Goal: Task Accomplishment & Management: Use online tool/utility

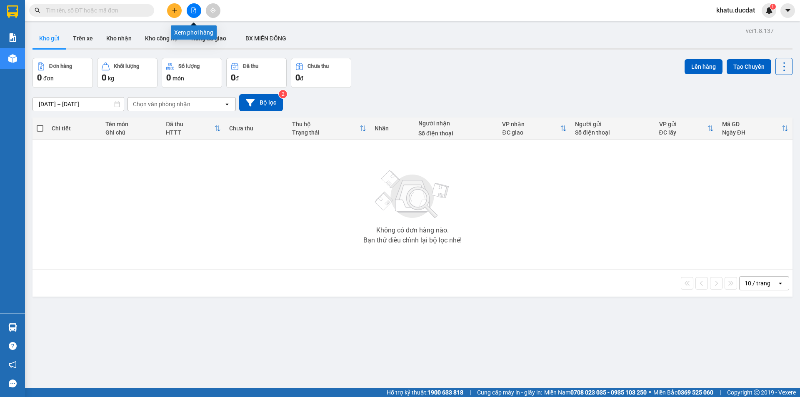
click at [193, 12] on icon "file-add" at bounding box center [194, 10] width 6 height 6
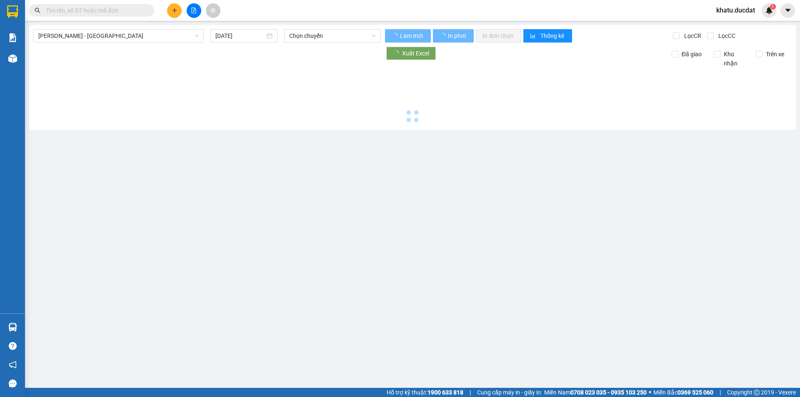
type input "[DATE]"
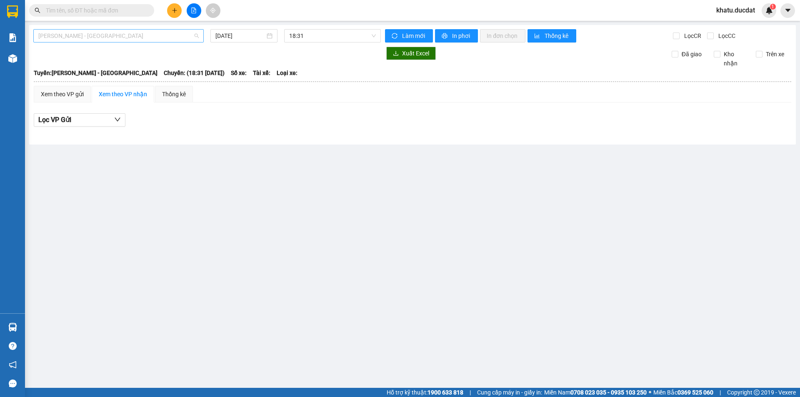
click at [157, 37] on span "[PERSON_NAME] - [GEOGRAPHIC_DATA]" at bounding box center [118, 36] width 160 height 12
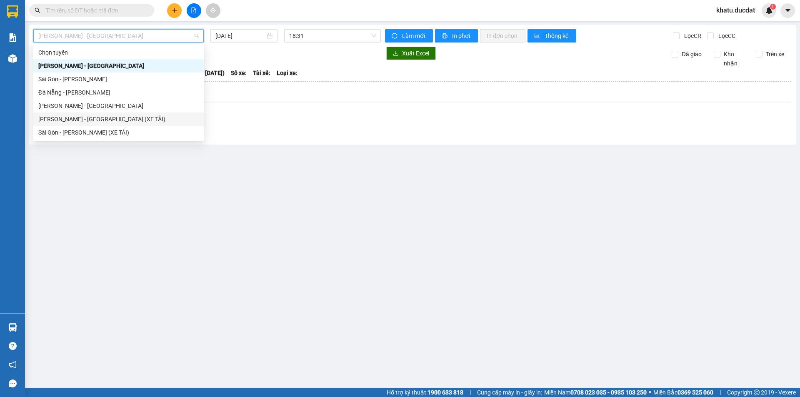
click at [118, 123] on div "[PERSON_NAME] - [GEOGRAPHIC_DATA] (XE TẢI)" at bounding box center [118, 119] width 160 height 9
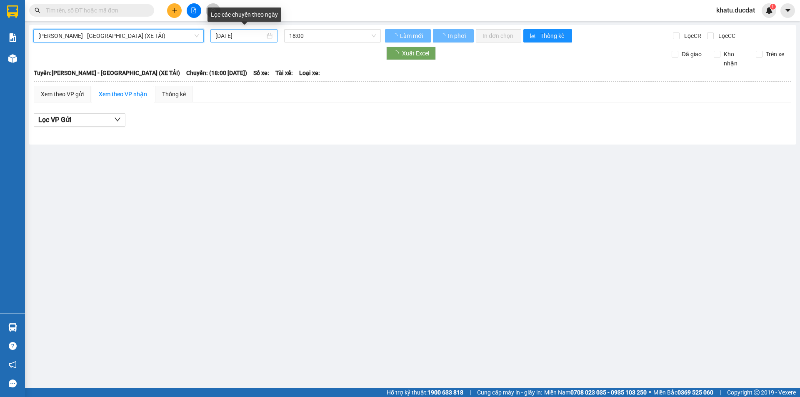
click at [246, 36] on input "[DATE]" at bounding box center [240, 35] width 50 height 9
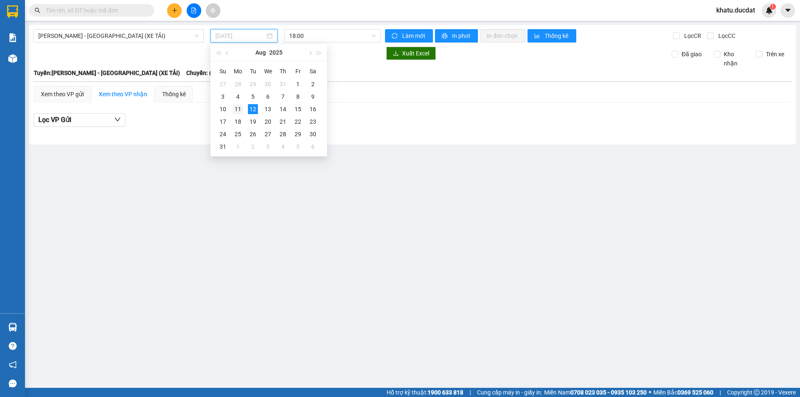
click at [237, 110] on div "11" at bounding box center [238, 109] width 10 height 10
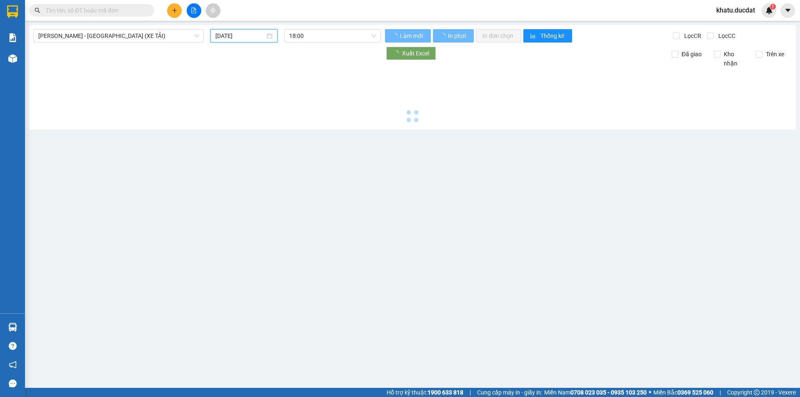
type input "[DATE]"
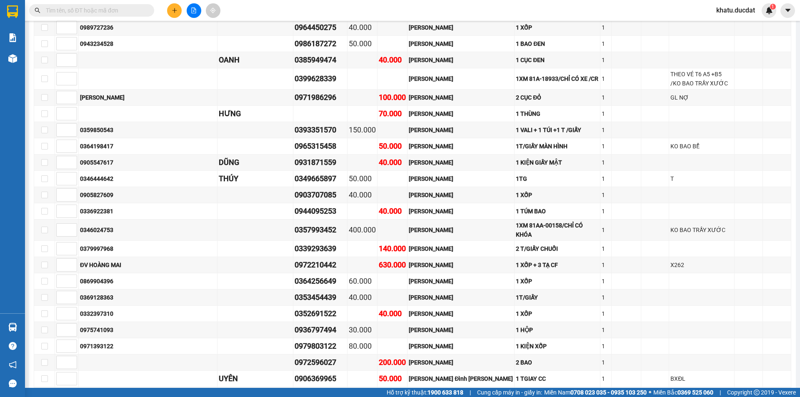
scroll to position [1676, 0]
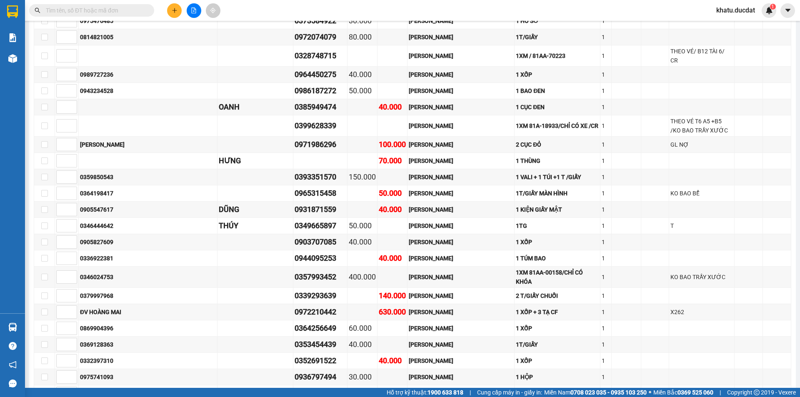
drag, startPoint x: 302, startPoint y: 253, endPoint x: 253, endPoint y: 257, distance: 49.3
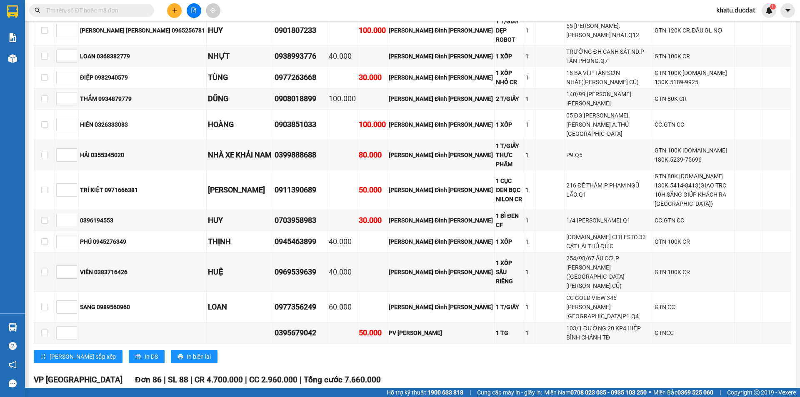
scroll to position [884, 0]
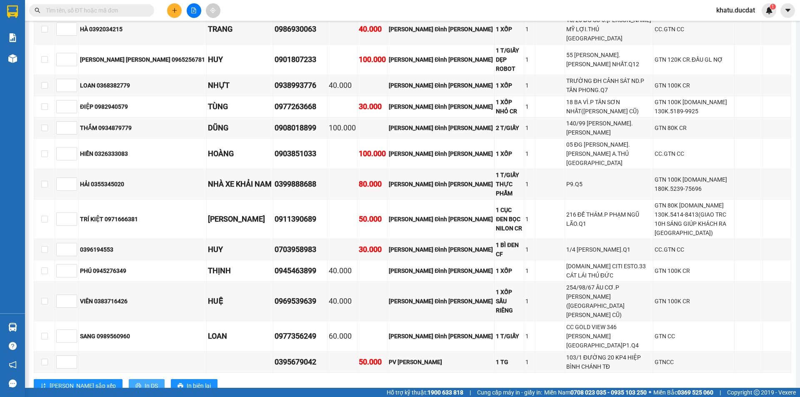
click at [145, 381] on span "In DS" at bounding box center [151, 385] width 13 height 9
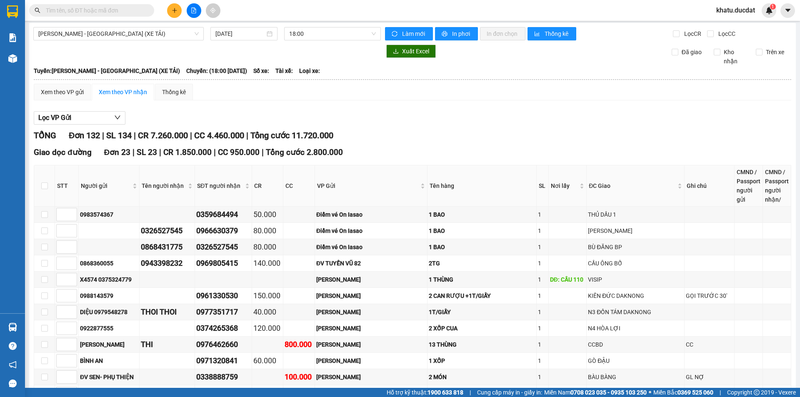
scroll to position [0, 0]
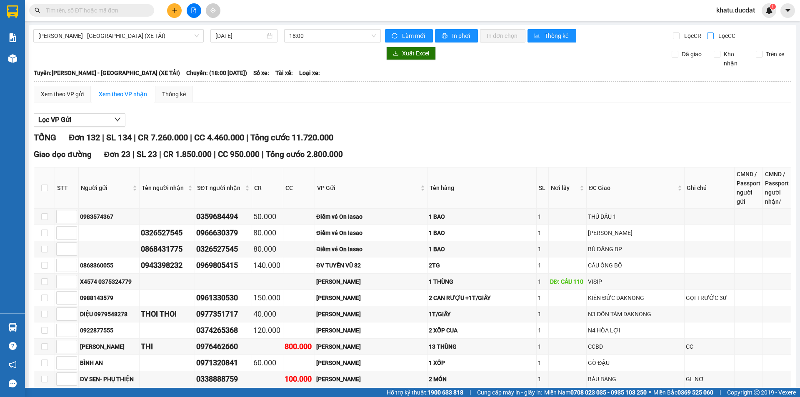
click at [707, 34] on input "Lọc CC" at bounding box center [711, 35] width 8 height 7
checkbox input "true"
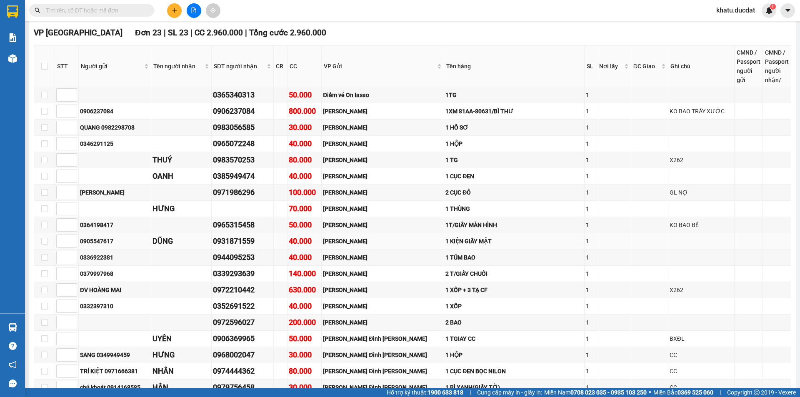
scroll to position [664, 0]
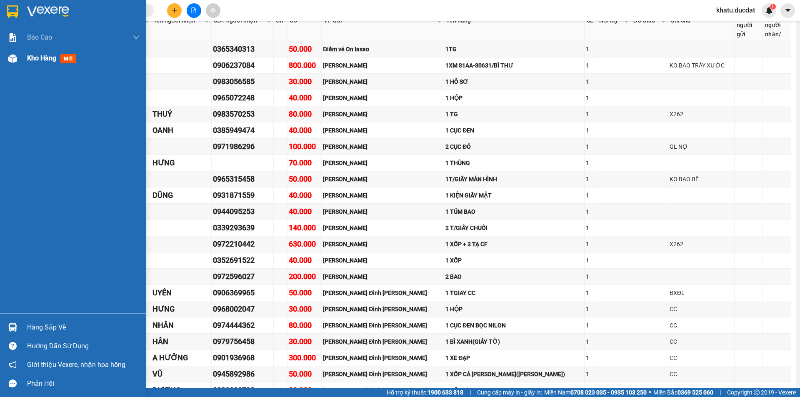
click at [33, 59] on span "Kho hàng" at bounding box center [41, 58] width 29 height 8
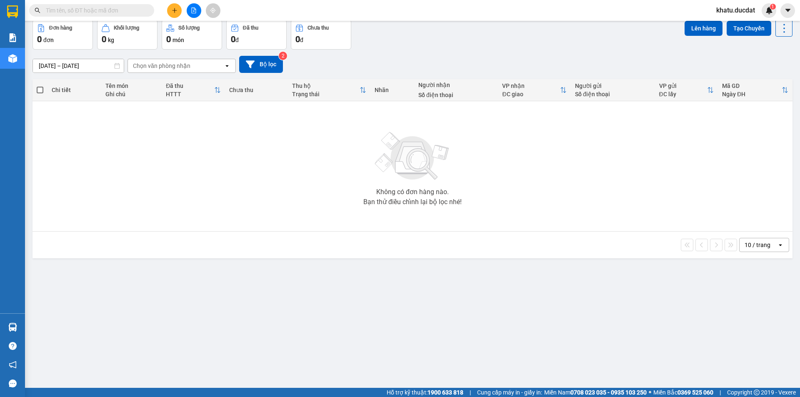
click at [88, 10] on button "Trên xe" at bounding box center [82, 0] width 33 height 20
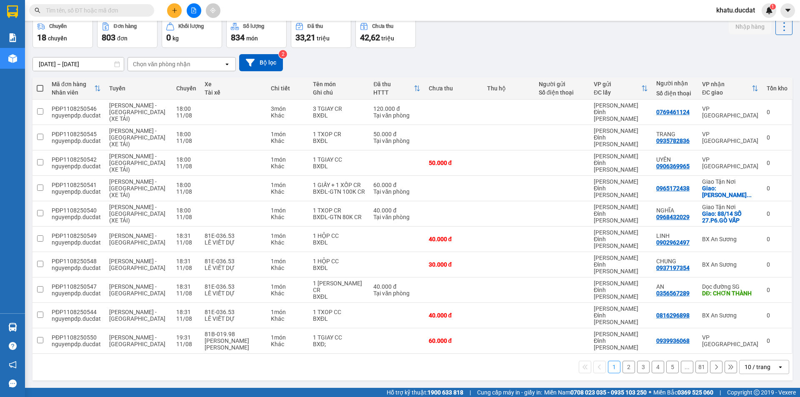
click at [92, 71] on input "[DATE] – [DATE]" at bounding box center [78, 63] width 91 height 13
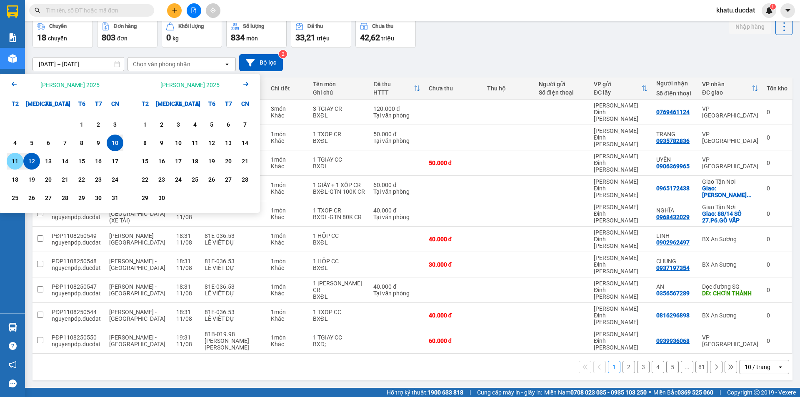
click at [12, 166] on div "11" at bounding box center [15, 161] width 12 height 10
type input "[DATE] – [DATE]"
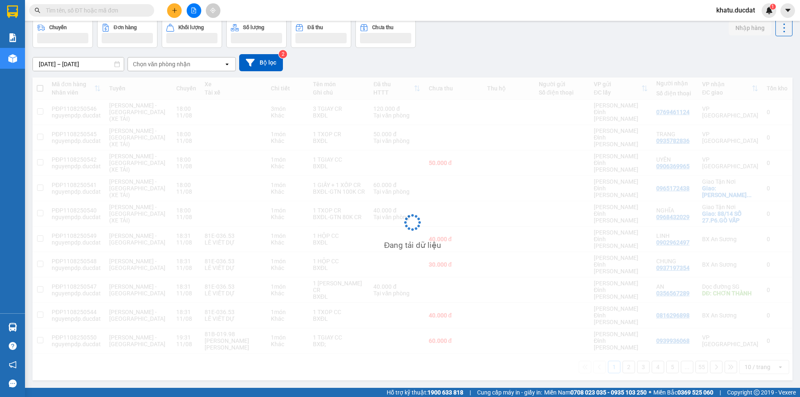
click at [180, 68] on div "Chọn văn phòng nhận" at bounding box center [161, 64] width 57 height 8
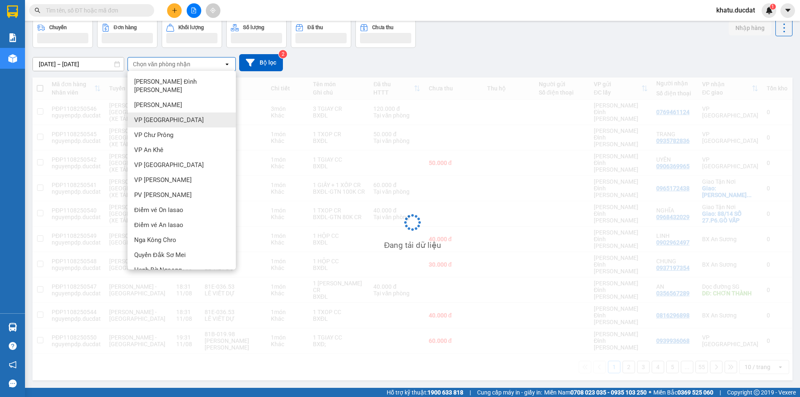
click at [167, 127] on div "VP [GEOGRAPHIC_DATA]" at bounding box center [181, 119] width 108 height 15
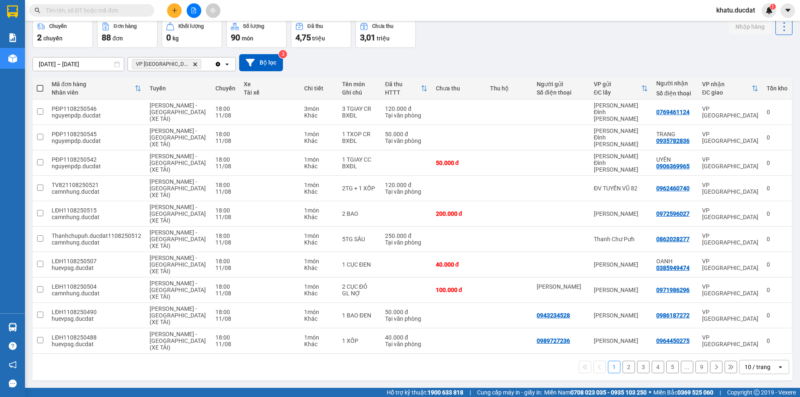
click at [753, 363] on div "10 / trang" at bounding box center [757, 367] width 26 height 8
click at [750, 286] on span "100 / trang" at bounding box center [754, 282] width 30 height 8
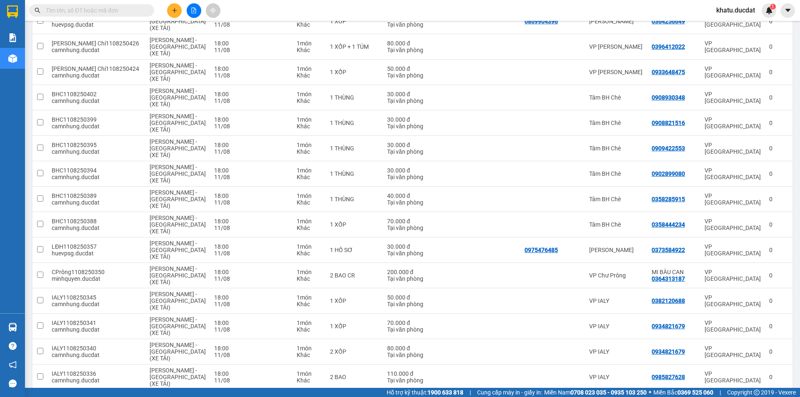
checkbox input "true"
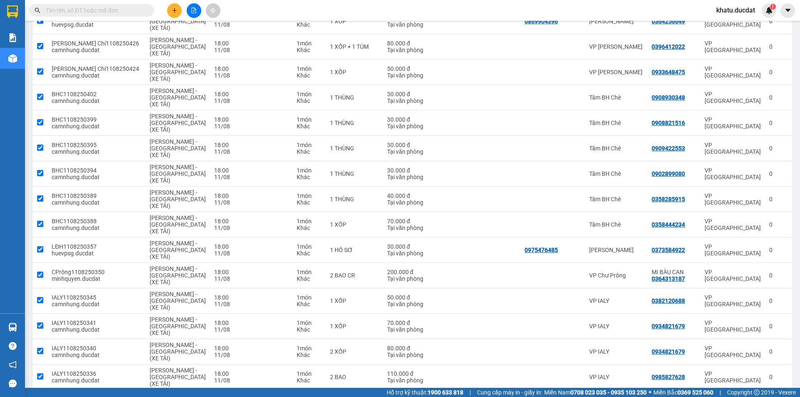
checkbox input "true"
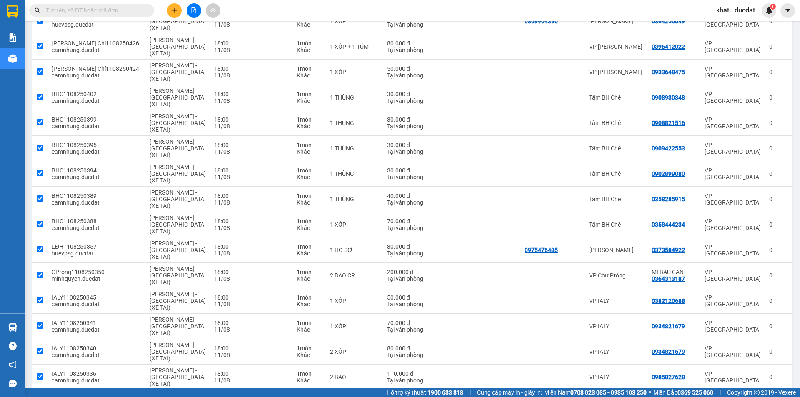
checkbox input "true"
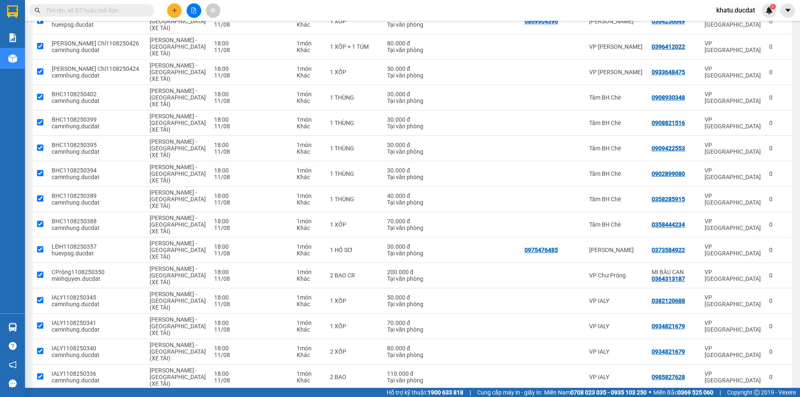
checkbox input "true"
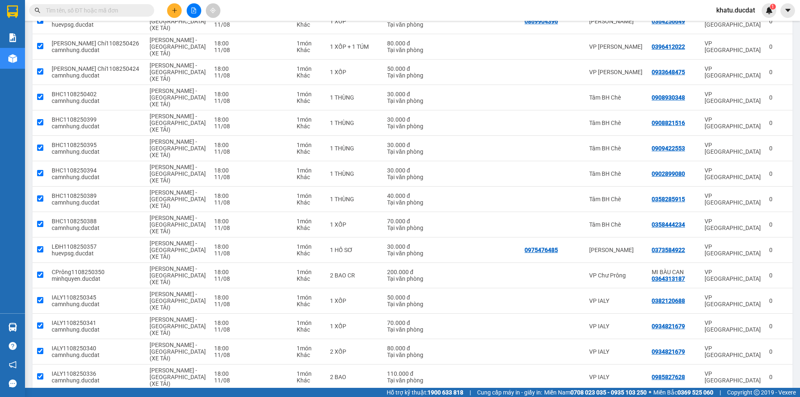
checkbox input "true"
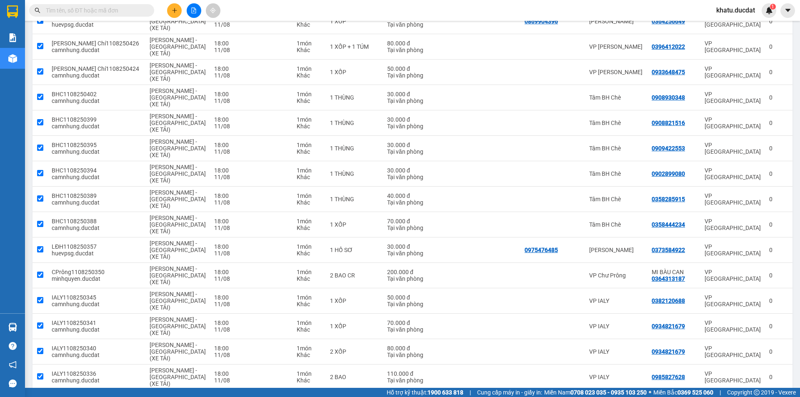
checkbox input "true"
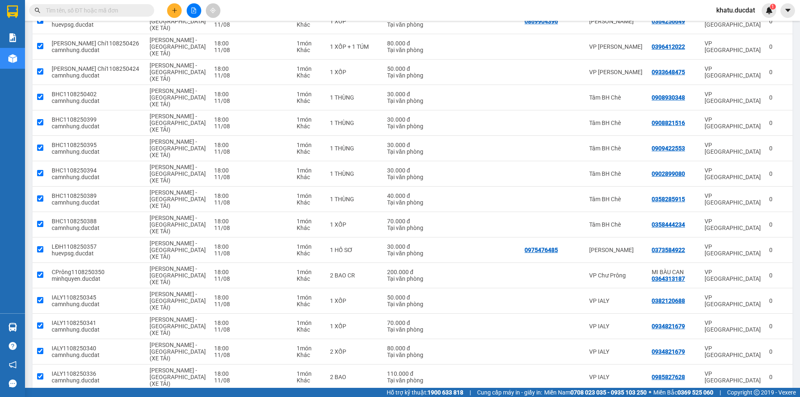
checkbox input "true"
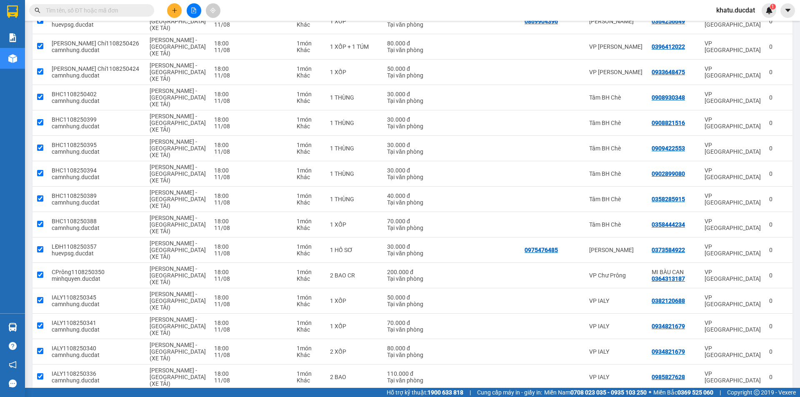
checkbox input "true"
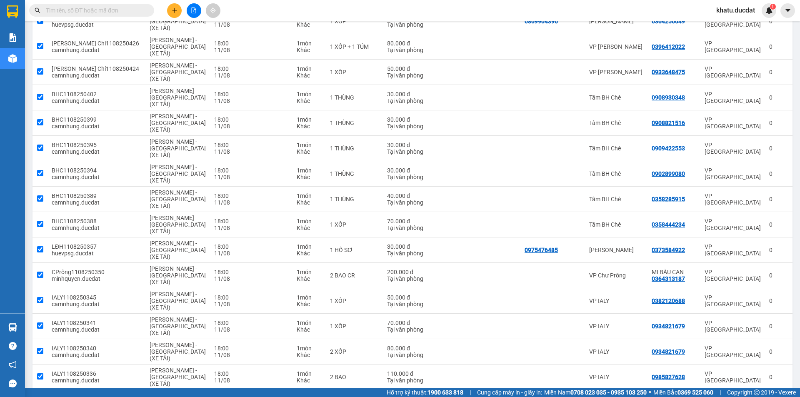
checkbox input "true"
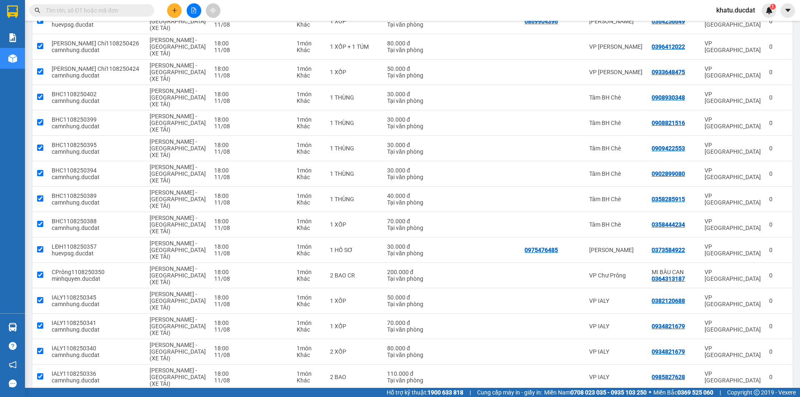
checkbox input "true"
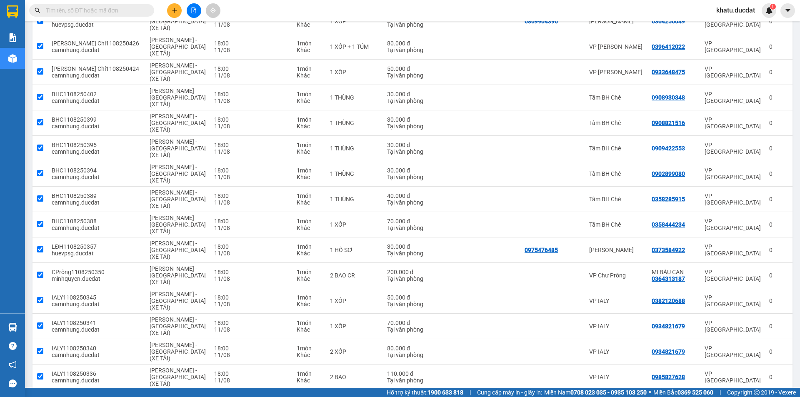
checkbox input "true"
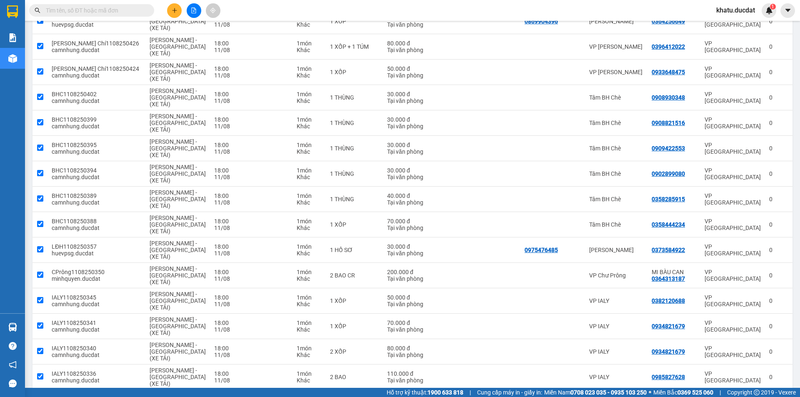
checkbox input "true"
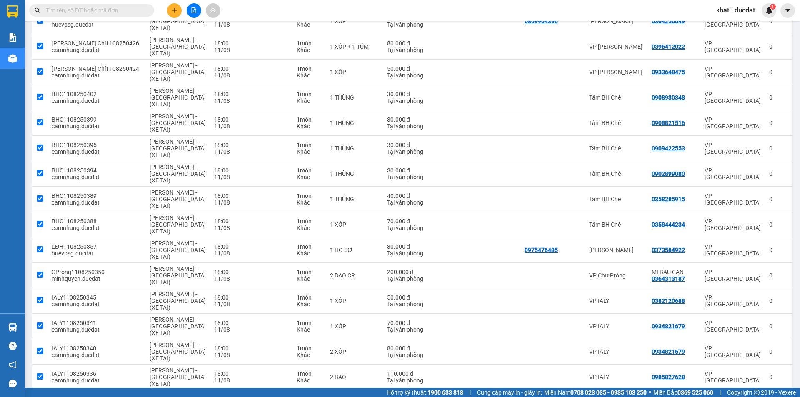
checkbox input "true"
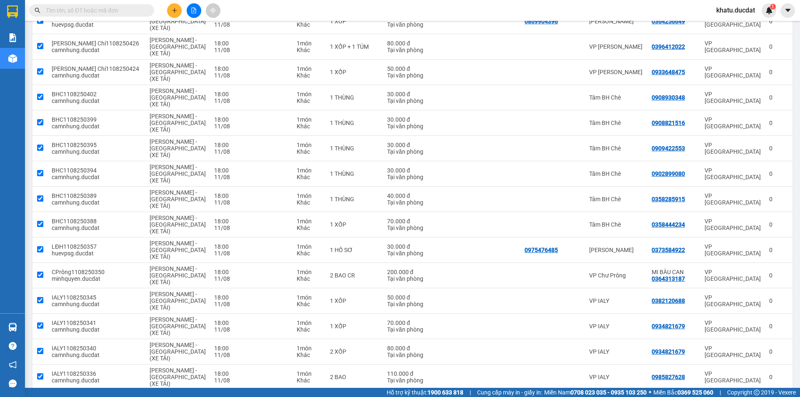
checkbox input "true"
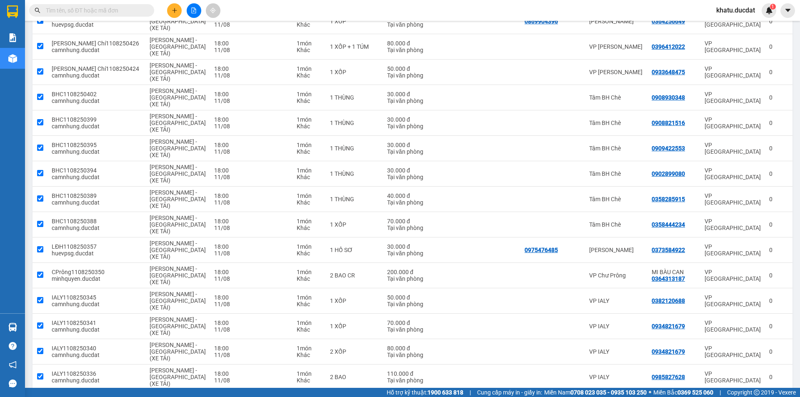
checkbox input "true"
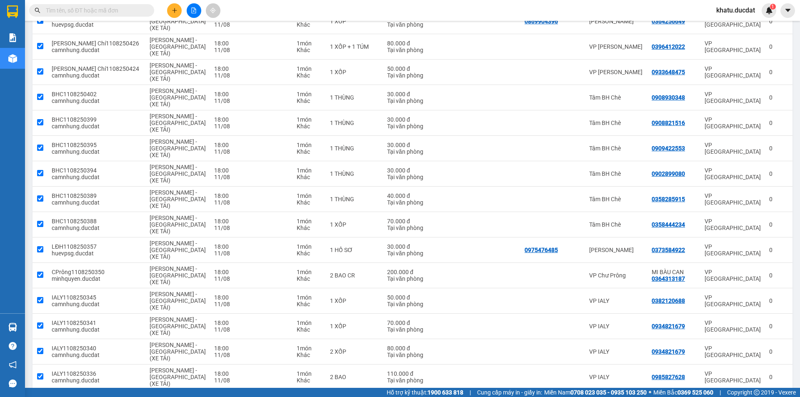
checkbox input "true"
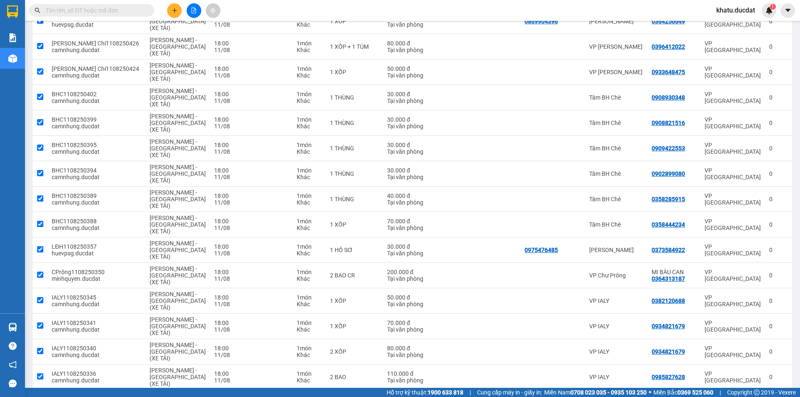
checkbox input "true"
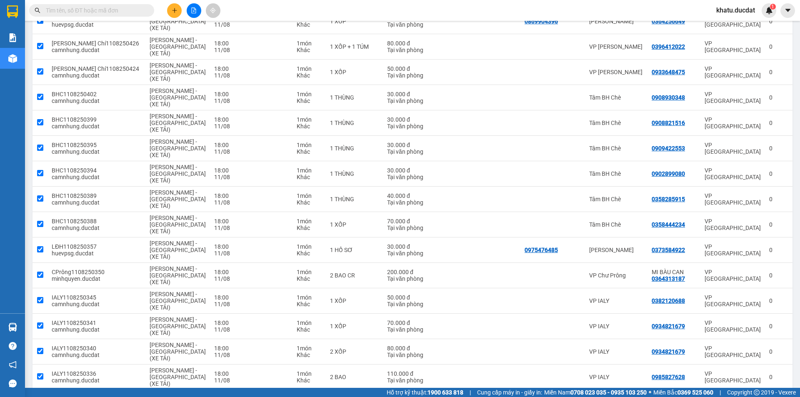
checkbox input "true"
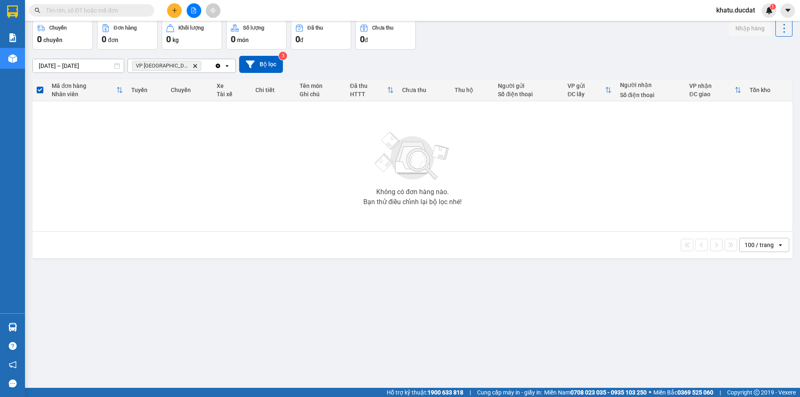
click at [122, 10] on button "Kho nhận" at bounding box center [119, 0] width 39 height 20
type input "[DATE] – [DATE]"
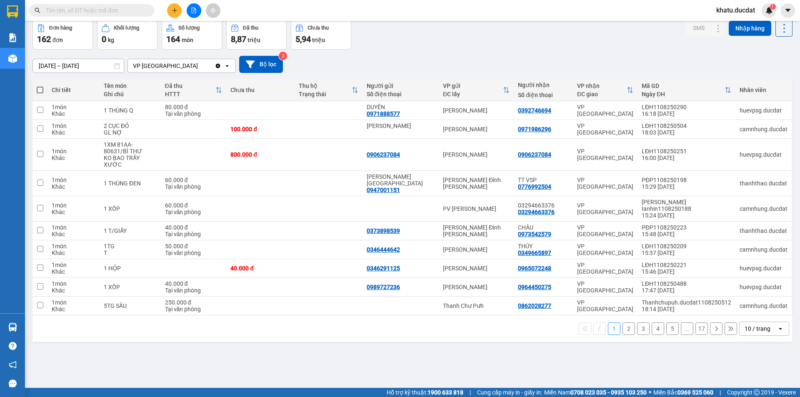
click at [90, 6] on input "text" at bounding box center [95, 10] width 98 height 9
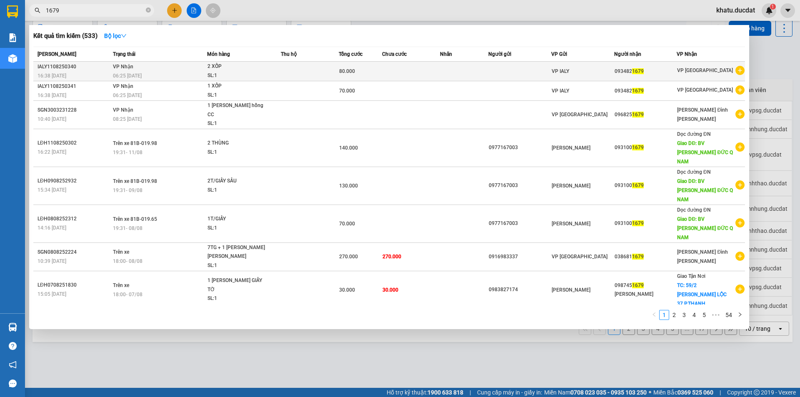
type input "1679"
click at [506, 65] on td at bounding box center [519, 72] width 63 height 20
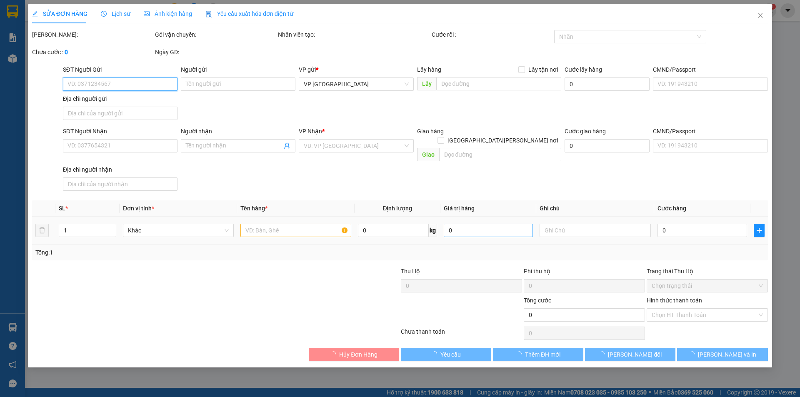
type input "0934821679"
type input "80.000"
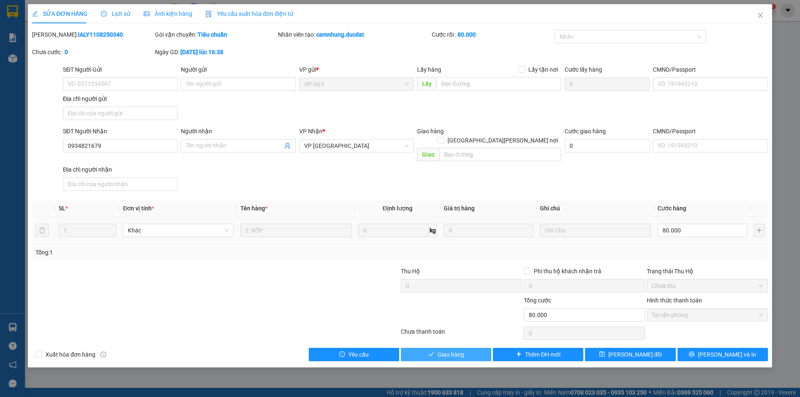
click at [468, 348] on button "Giao hàng" at bounding box center [446, 354] width 90 height 13
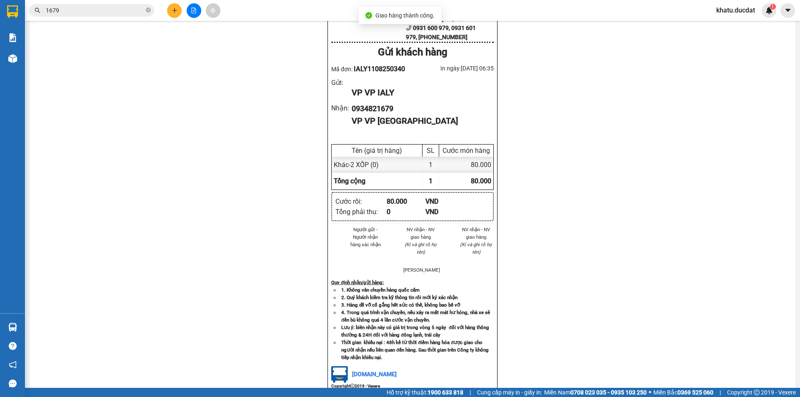
click at [100, 10] on input "1679" at bounding box center [95, 10] width 98 height 9
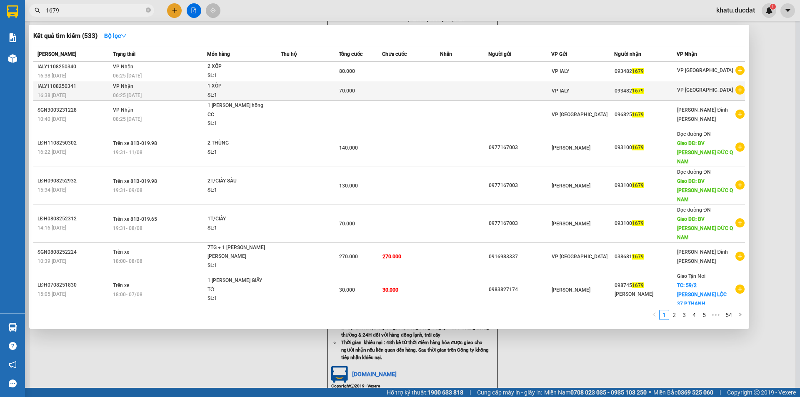
click at [463, 92] on td at bounding box center [464, 91] width 48 height 20
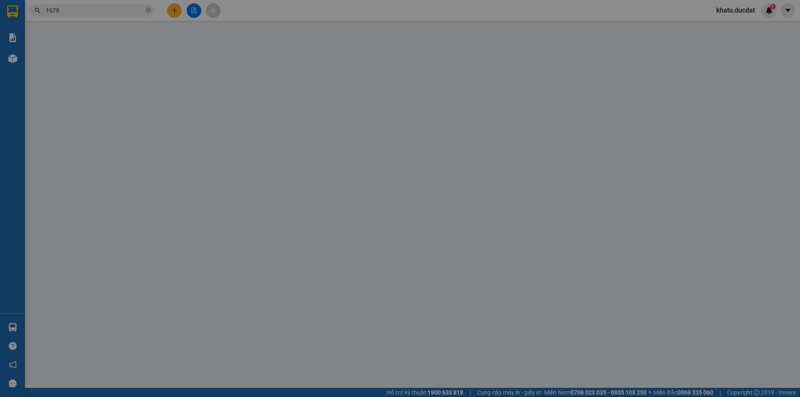
type input "0934821679"
type input "70.000"
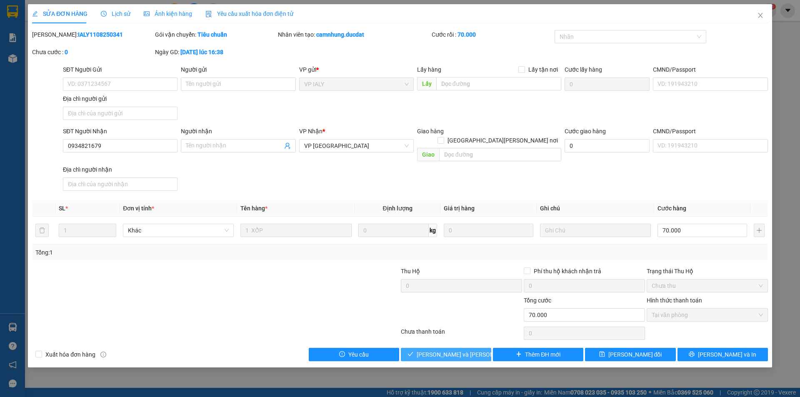
click at [459, 350] on span "[PERSON_NAME] và [PERSON_NAME] hàng" at bounding box center [472, 354] width 112 height 9
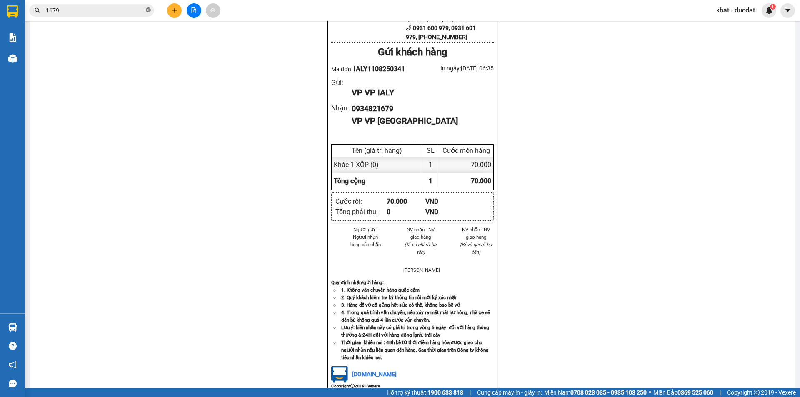
click at [149, 10] on icon "close-circle" at bounding box center [148, 9] width 5 height 5
click at [113, 7] on input "text" at bounding box center [95, 10] width 98 height 9
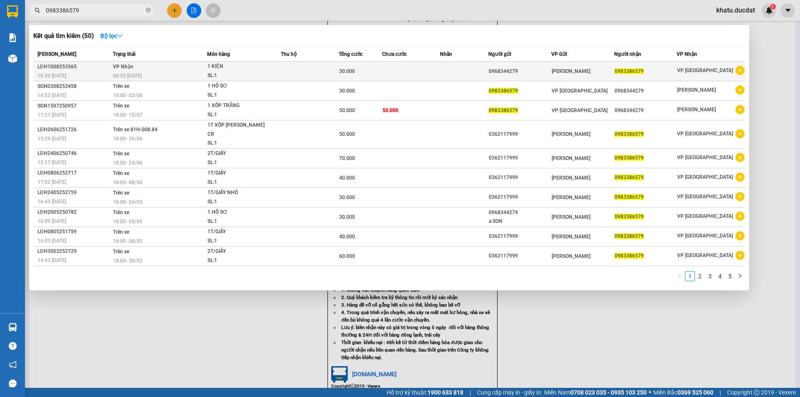
type input "0983386579"
click at [466, 63] on td at bounding box center [464, 72] width 48 height 20
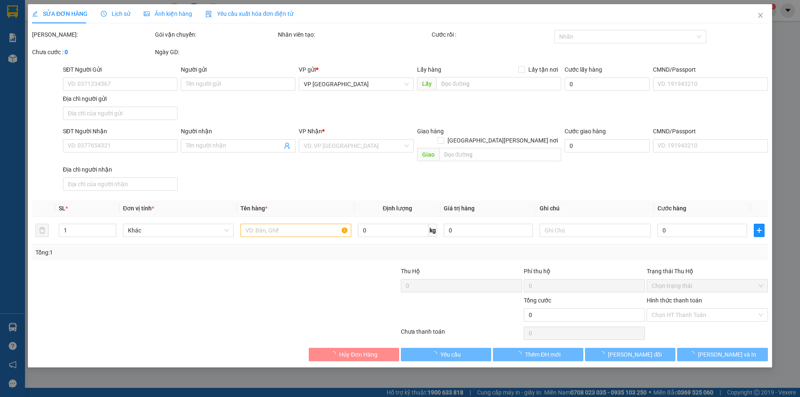
type input "0968344279"
type input "0983386579"
type input "30.000"
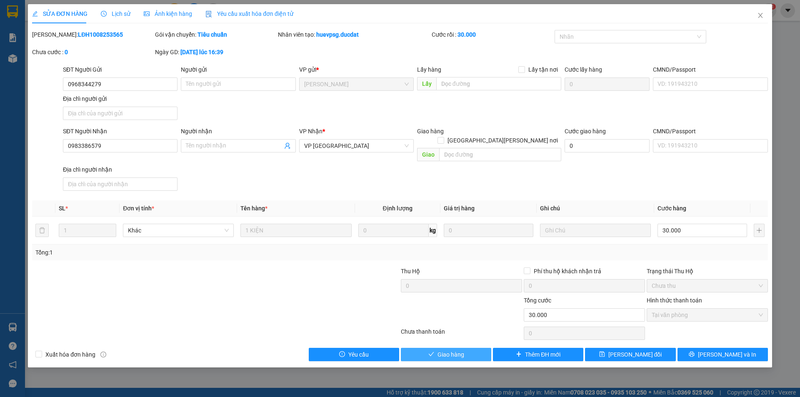
click at [464, 349] on button "Giao hàng" at bounding box center [446, 354] width 90 height 13
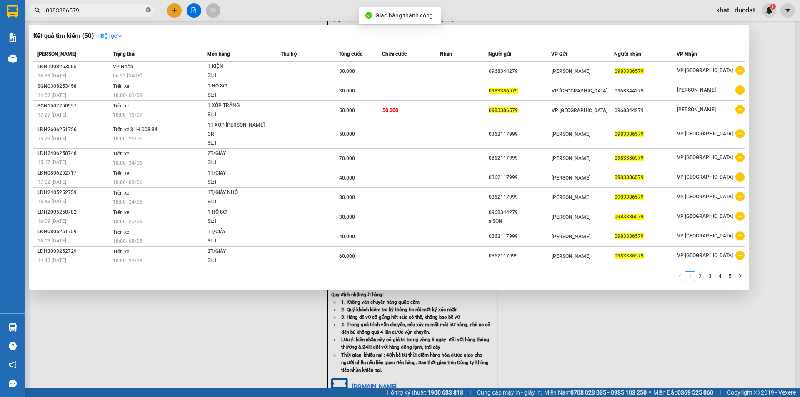
click at [148, 11] on icon "close-circle" at bounding box center [148, 9] width 5 height 5
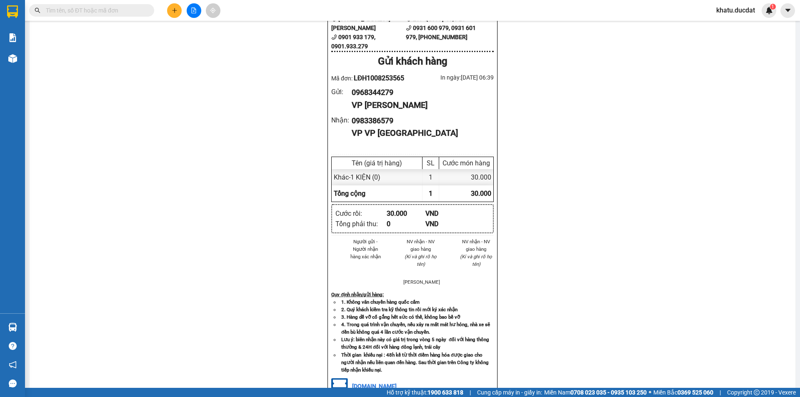
click at [127, 8] on input "text" at bounding box center [95, 10] width 98 height 9
click at [115, 12] on input "text" at bounding box center [95, 10] width 98 height 9
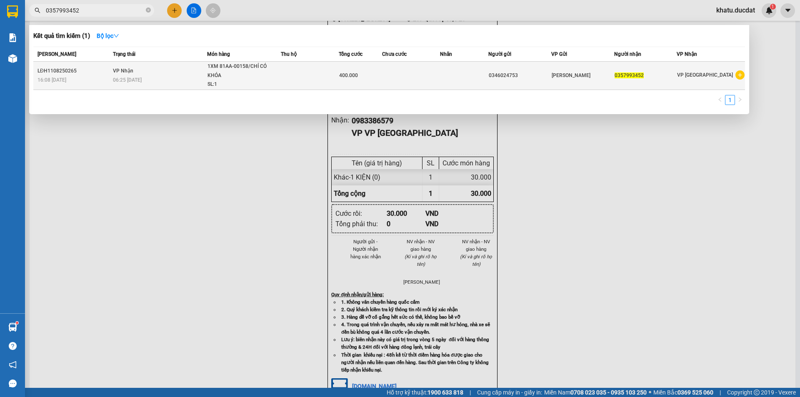
type input "0357993452"
click at [407, 77] on td at bounding box center [411, 76] width 58 height 28
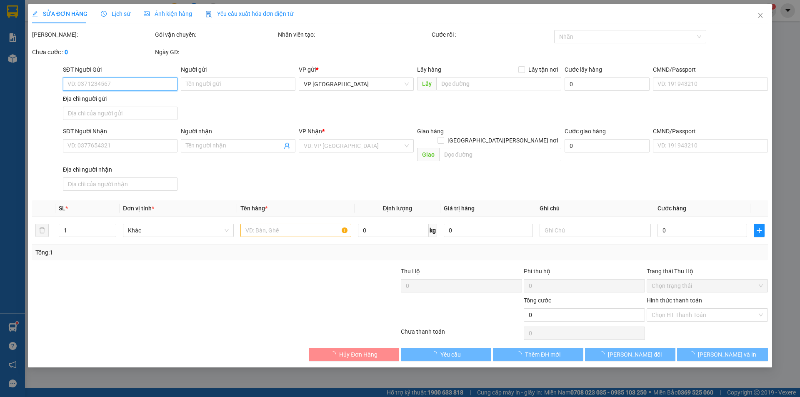
type input "0346024753"
type input "0357993452"
type input "400.000"
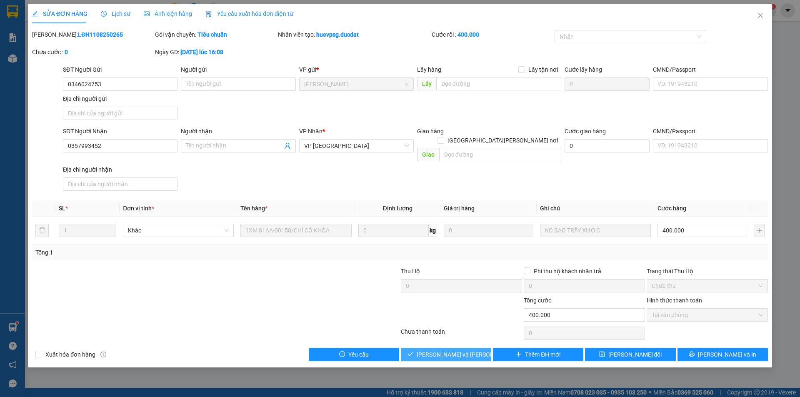
click at [413, 351] on span "check" at bounding box center [410, 354] width 6 height 7
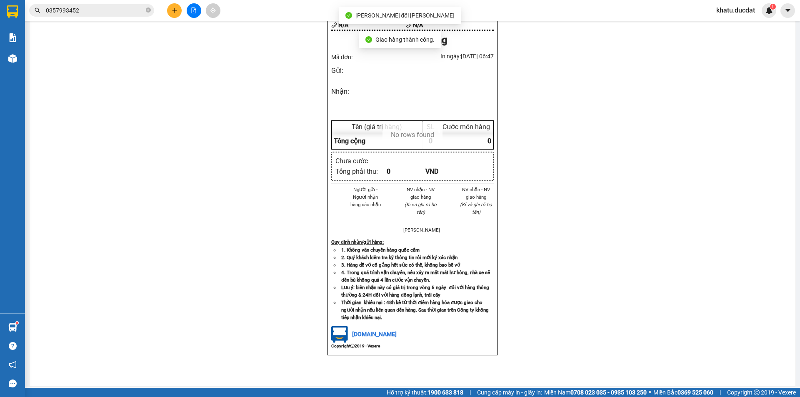
click at [99, 12] on input "0357993452" at bounding box center [95, 10] width 98 height 9
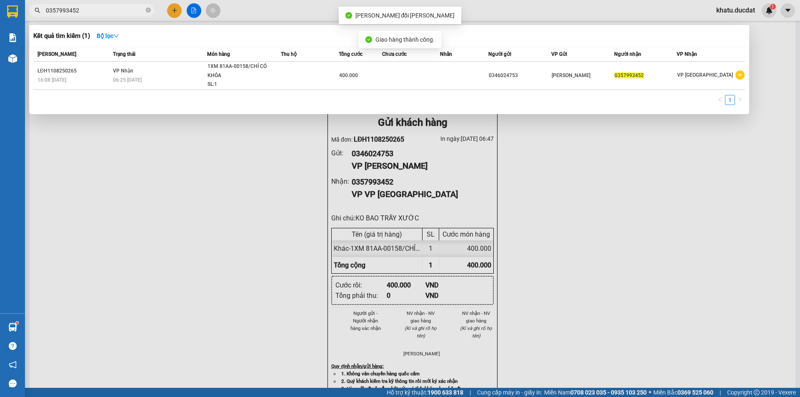
click at [99, 12] on input "0357993452" at bounding box center [95, 10] width 98 height 9
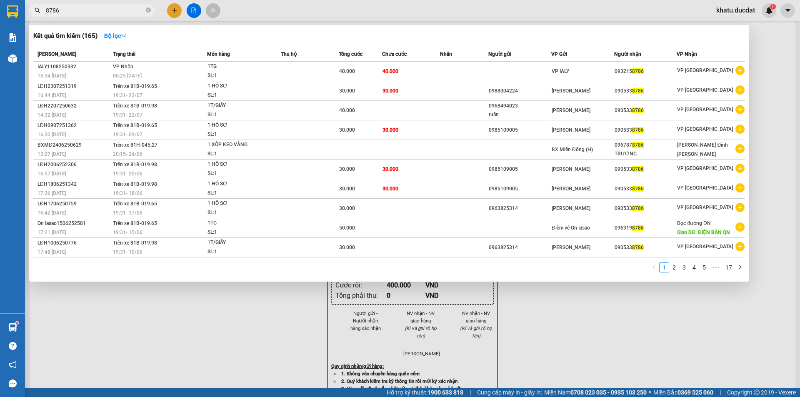
type input "8786"
click at [502, 13] on div at bounding box center [400, 198] width 800 height 397
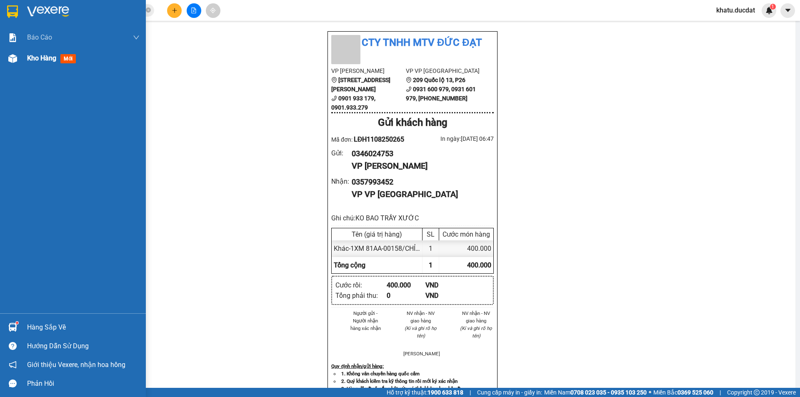
click at [34, 59] on span "Kho hàng" at bounding box center [41, 58] width 29 height 8
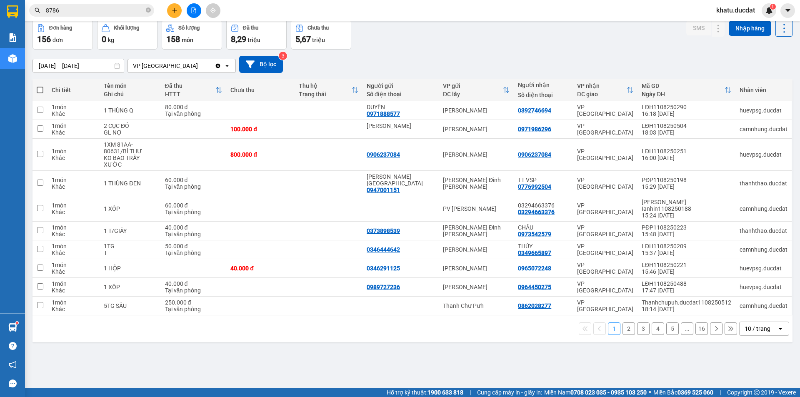
click at [81, 72] on input "[DATE] – [DATE]" at bounding box center [78, 65] width 91 height 13
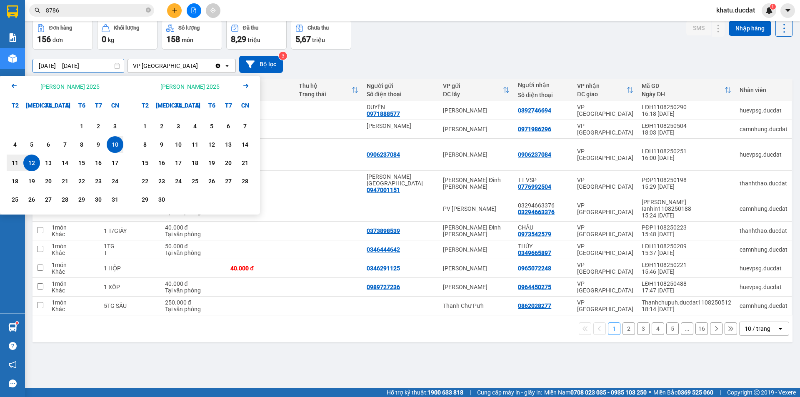
click at [31, 168] on div "12" at bounding box center [32, 163] width 12 height 10
type input "[DATE] – [DATE]"
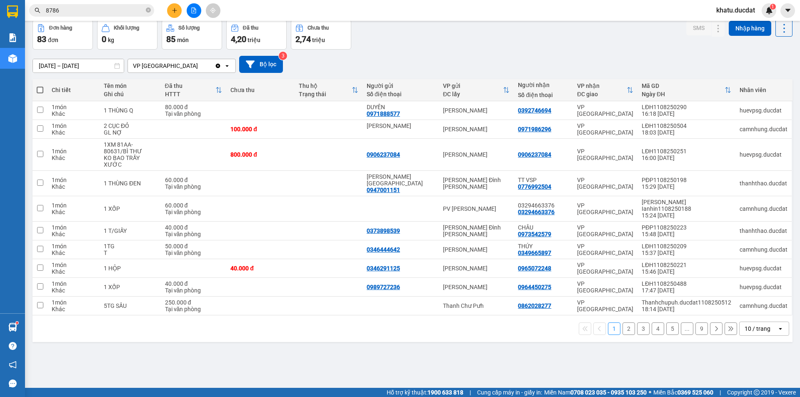
click at [755, 335] on div "10 / trang" at bounding box center [757, 328] width 37 height 13
click at [749, 294] on span "100 / trang" at bounding box center [754, 290] width 30 height 8
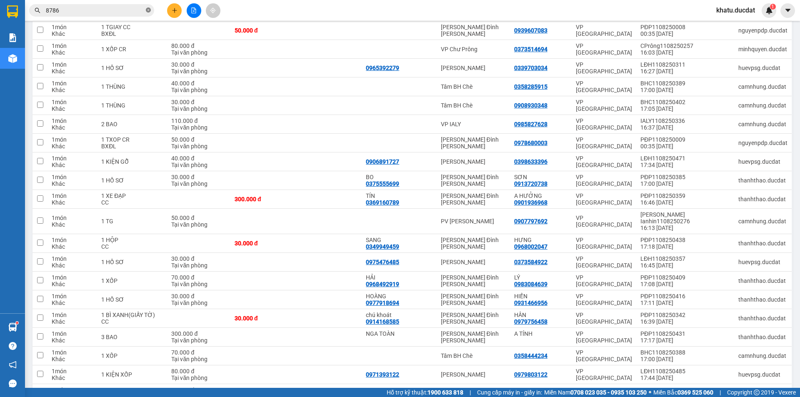
click at [146, 12] on icon "close-circle" at bounding box center [148, 9] width 5 height 5
click at [125, 14] on input "text" at bounding box center [95, 10] width 98 height 9
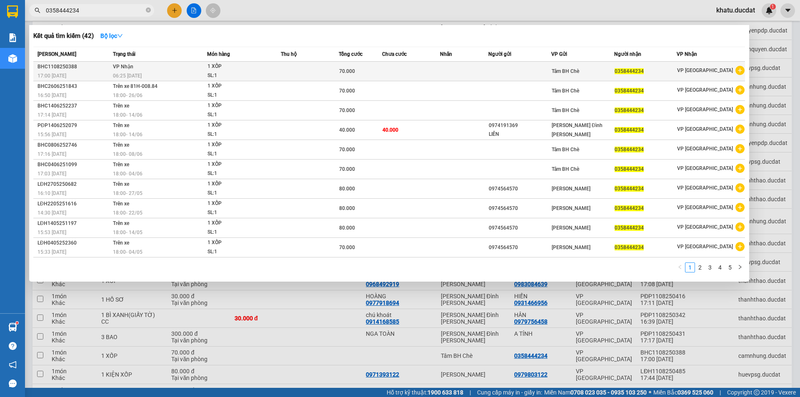
type input "0358444234"
click at [598, 73] on div "Tâm BH Chè" at bounding box center [582, 71] width 62 height 9
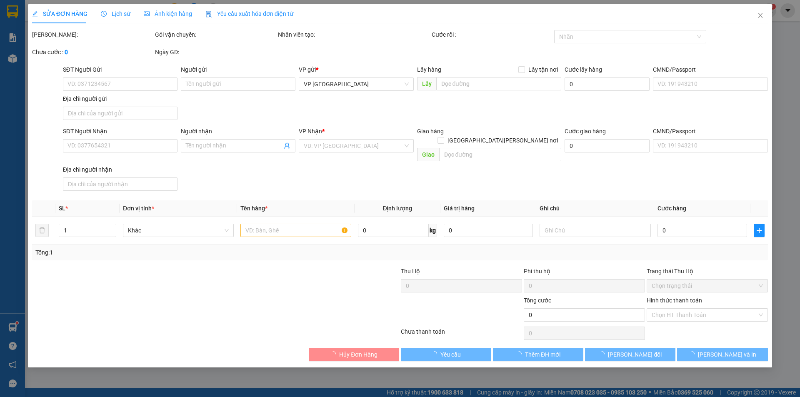
type input "0358444234"
type input "70.000"
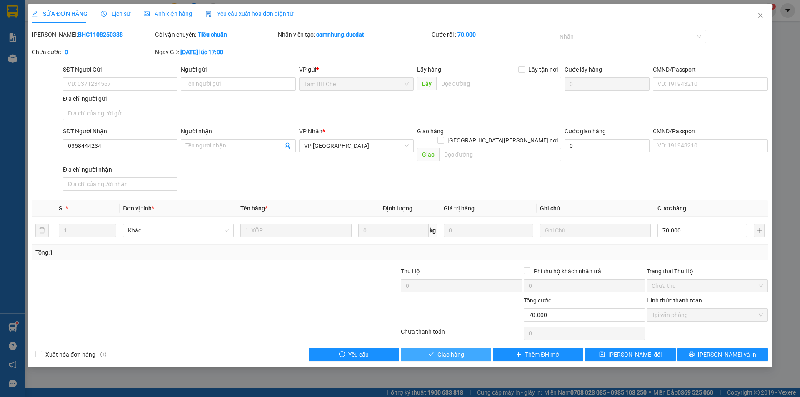
click at [474, 349] on button "Giao hàng" at bounding box center [446, 354] width 90 height 13
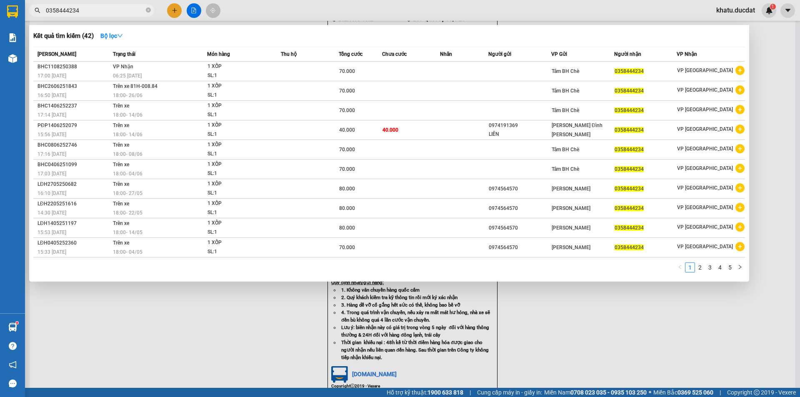
click at [119, 12] on input "0358444234" at bounding box center [95, 10] width 98 height 9
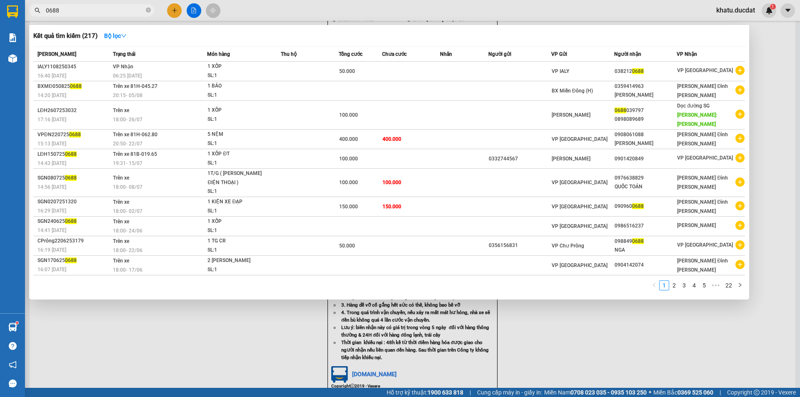
click at [71, 12] on input "0688" at bounding box center [95, 10] width 98 height 9
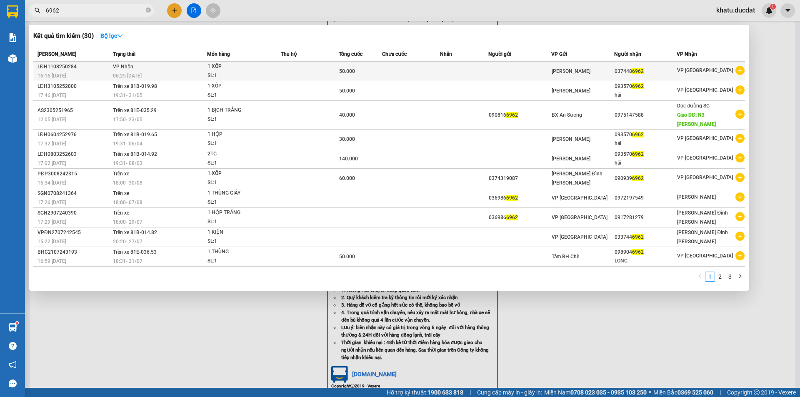
type input "6962"
click at [434, 77] on td at bounding box center [411, 72] width 58 height 20
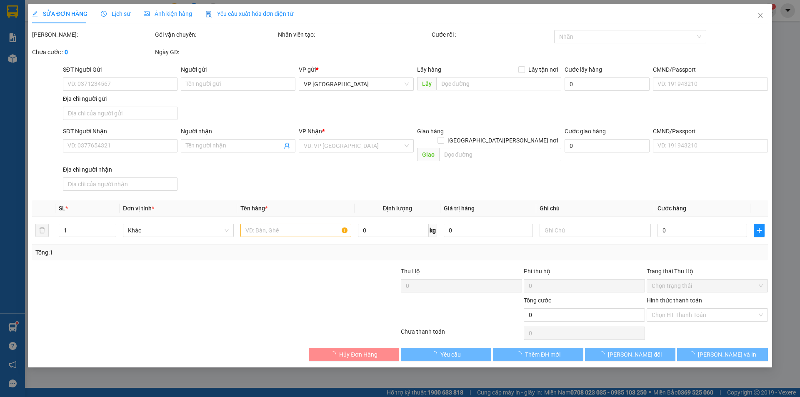
type input "0374486962"
type input "50.000"
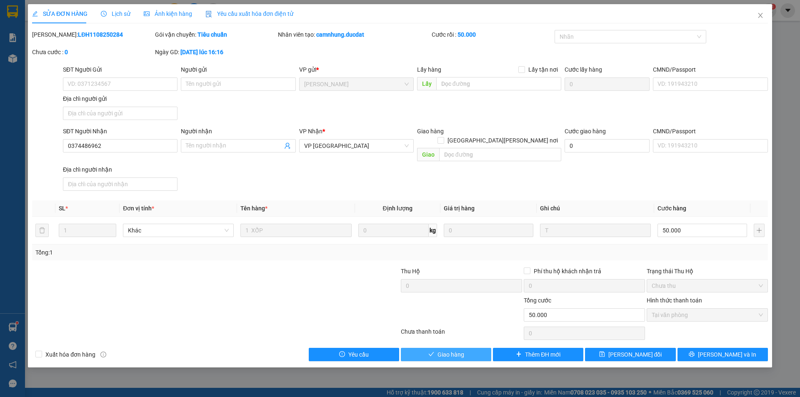
click at [434, 348] on button "Giao hàng" at bounding box center [446, 354] width 90 height 13
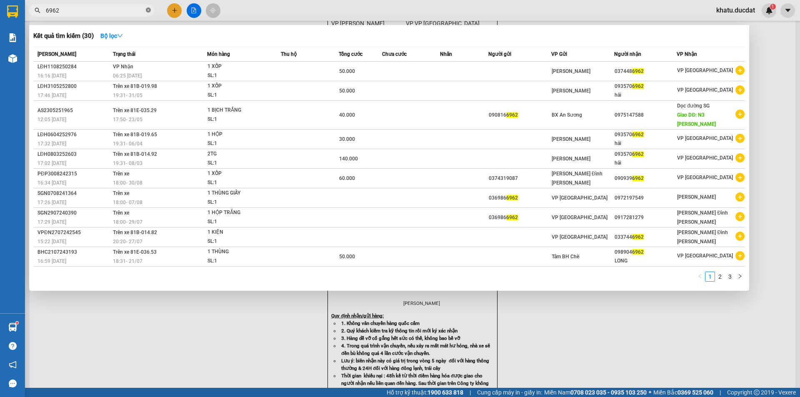
click at [147, 11] on icon "close-circle" at bounding box center [148, 9] width 5 height 5
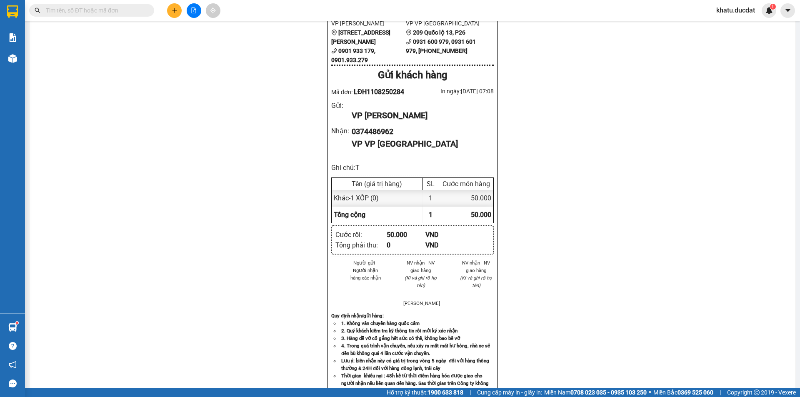
drag, startPoint x: 127, startPoint y: 8, endPoint x: 127, endPoint y: 2, distance: 5.4
click at [127, 7] on input "text" at bounding box center [95, 10] width 98 height 9
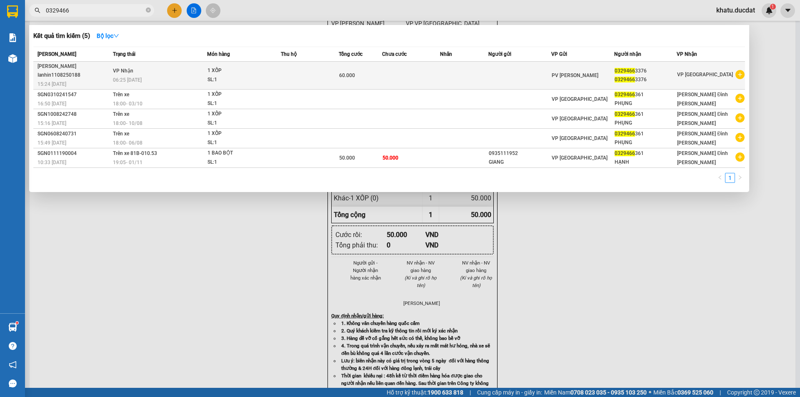
type input "0329466"
click at [488, 72] on td at bounding box center [464, 76] width 48 height 28
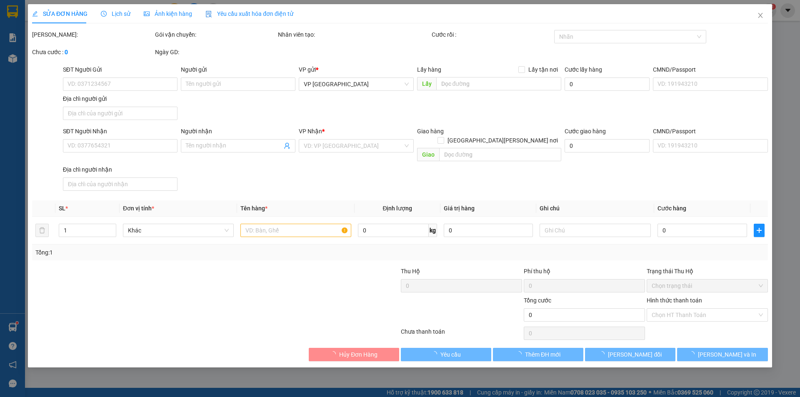
type input "03294663376"
type input "60.000"
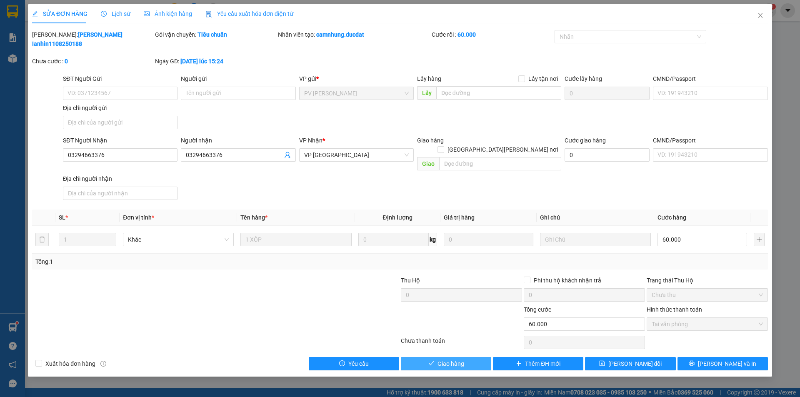
click at [441, 359] on span "Giao hàng" at bounding box center [450, 363] width 27 height 9
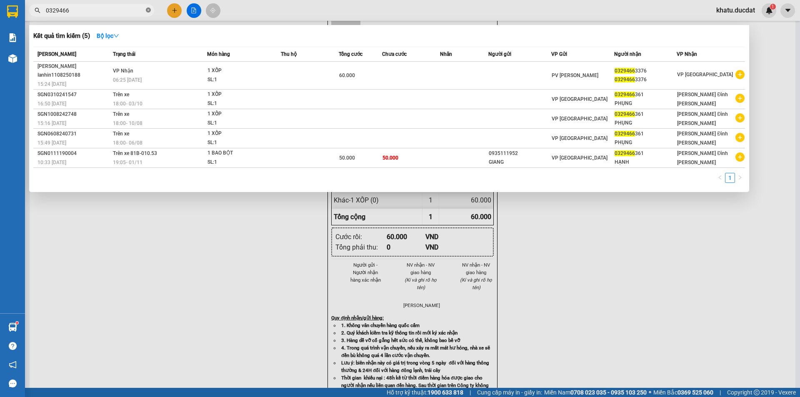
click at [149, 10] on icon "close-circle" at bounding box center [148, 9] width 5 height 5
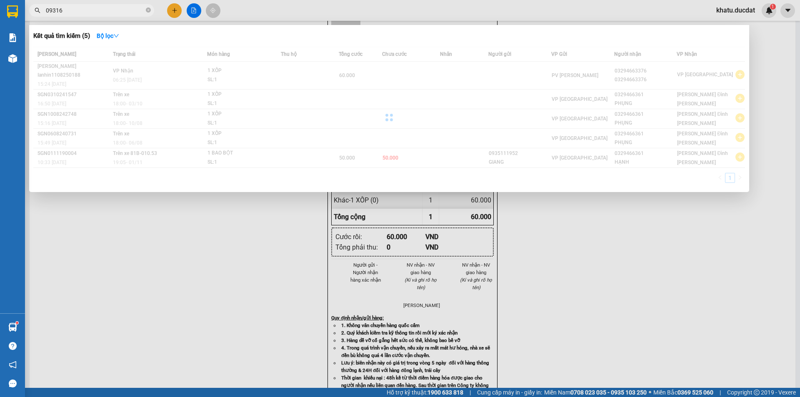
type input "093160"
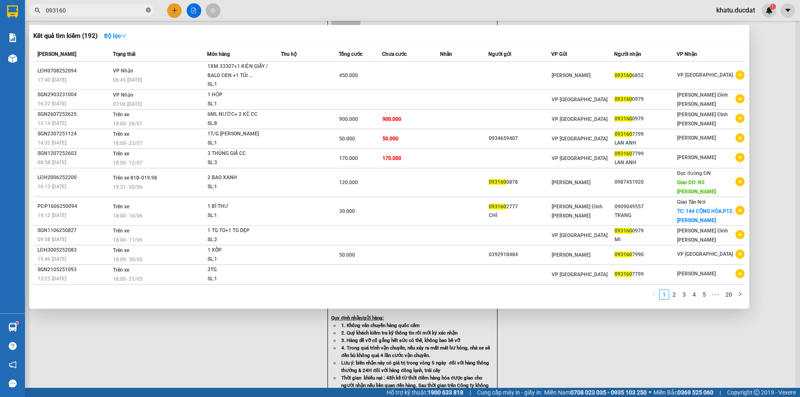
click at [147, 12] on icon "close-circle" at bounding box center [148, 9] width 5 height 5
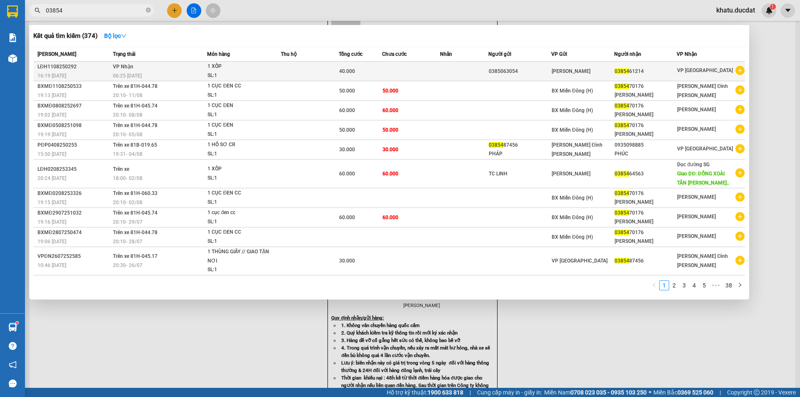
type input "03854"
click at [317, 74] on td at bounding box center [310, 72] width 58 height 20
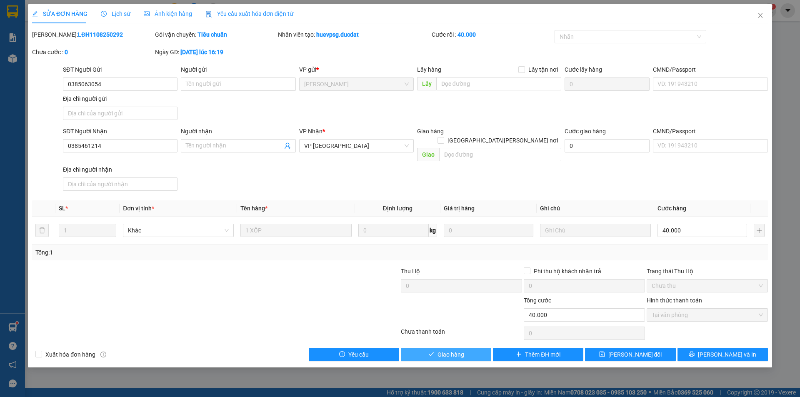
click at [460, 350] on span "Giao hàng" at bounding box center [450, 354] width 27 height 9
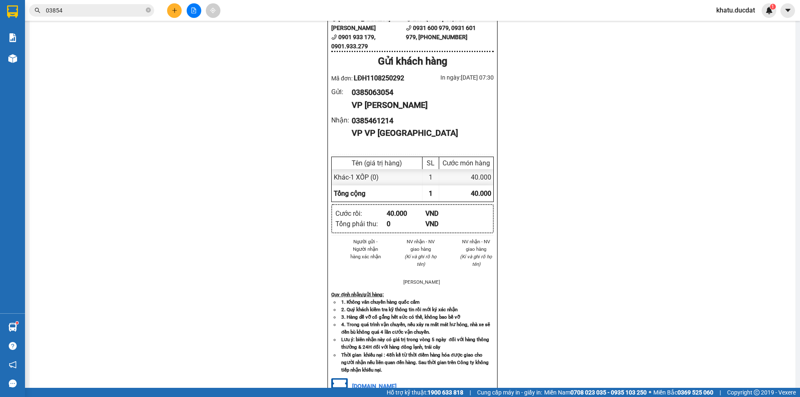
click at [87, 12] on input "03854" at bounding box center [95, 10] width 98 height 9
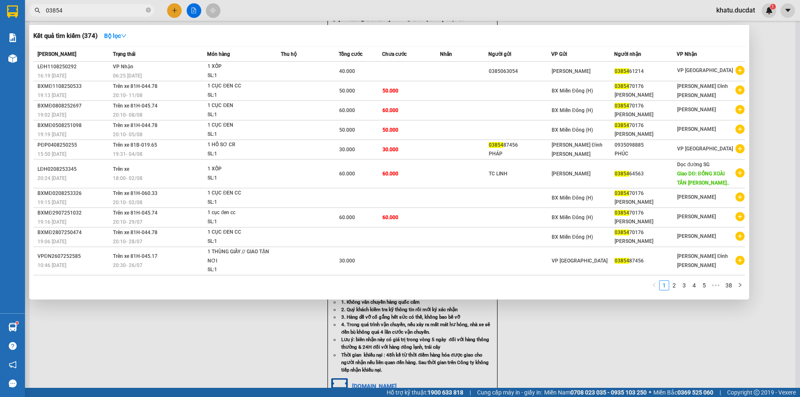
click at [87, 12] on input "03854" at bounding box center [95, 10] width 98 height 9
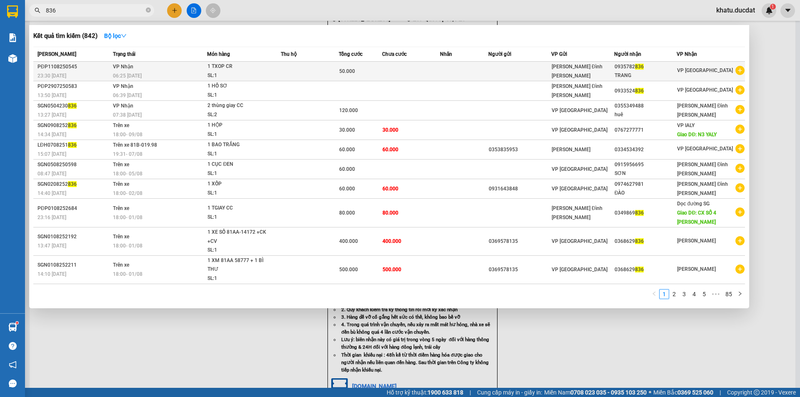
type input "836"
click at [484, 71] on td at bounding box center [464, 72] width 48 height 20
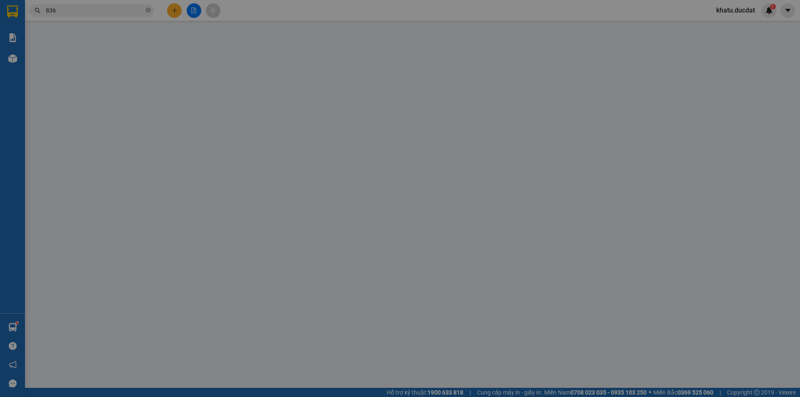
type input "0935782836"
type input "TRANG"
type input "50.000"
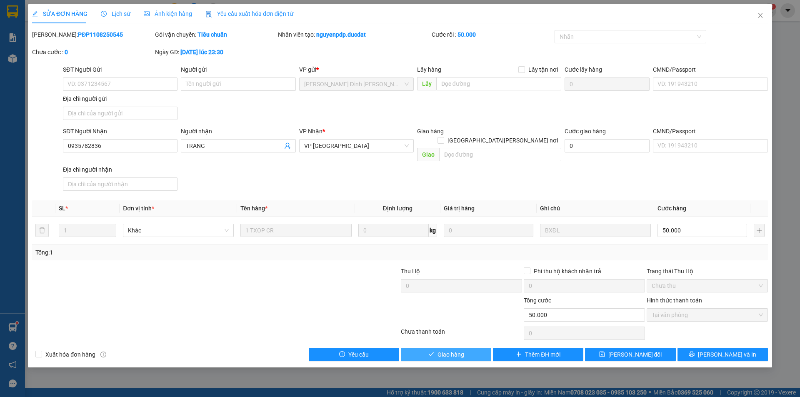
click at [446, 350] on span "Giao hàng" at bounding box center [450, 354] width 27 height 9
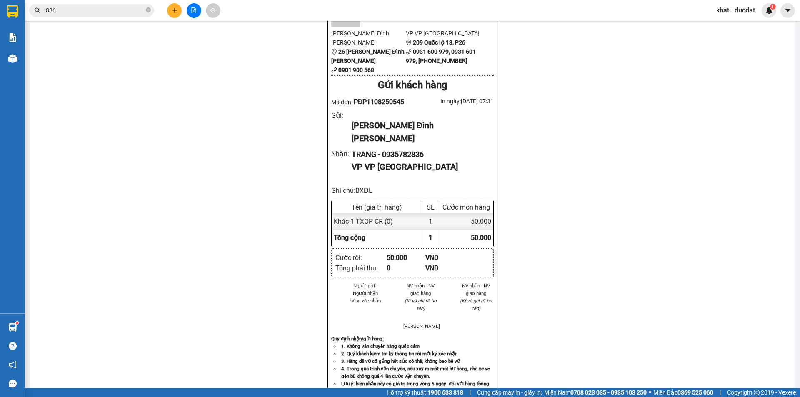
click at [82, 7] on input "836" at bounding box center [95, 10] width 98 height 9
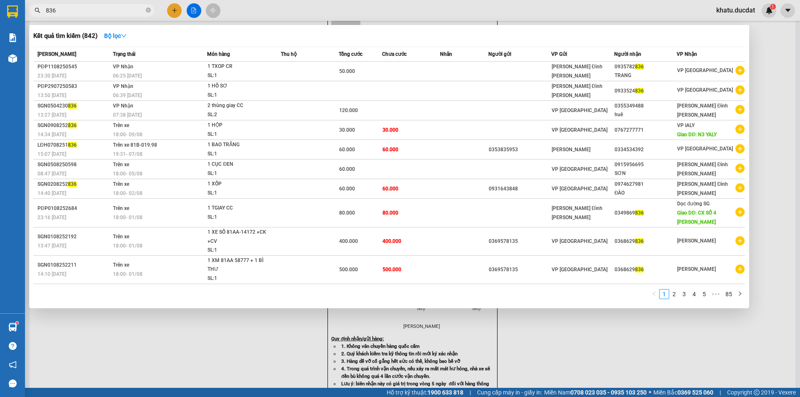
click at [82, 7] on input "836" at bounding box center [95, 10] width 98 height 9
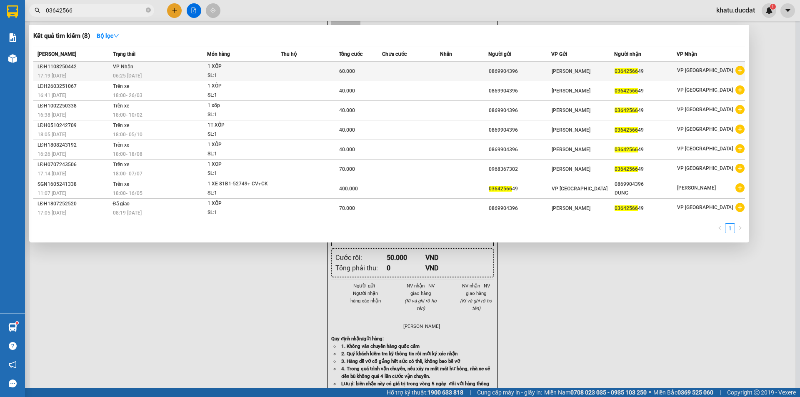
type input "03642566"
click at [397, 71] on td at bounding box center [411, 72] width 58 height 20
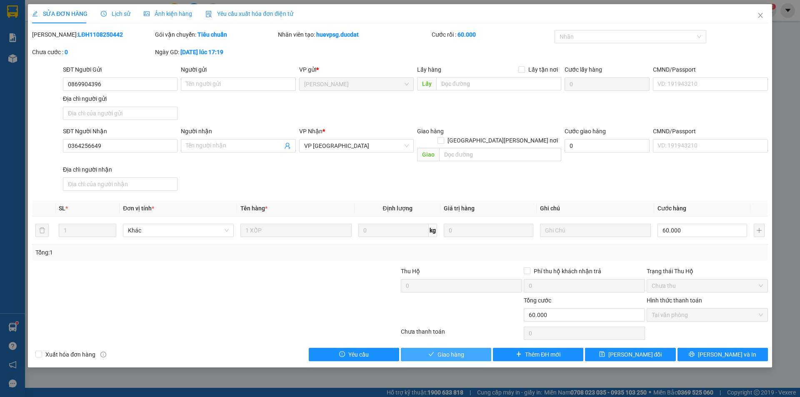
click at [464, 348] on button "Giao hàng" at bounding box center [446, 354] width 90 height 13
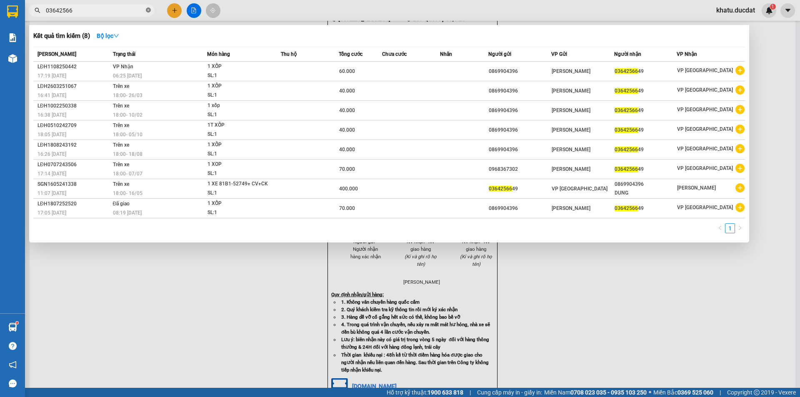
click at [148, 12] on icon "close-circle" at bounding box center [148, 9] width 5 height 5
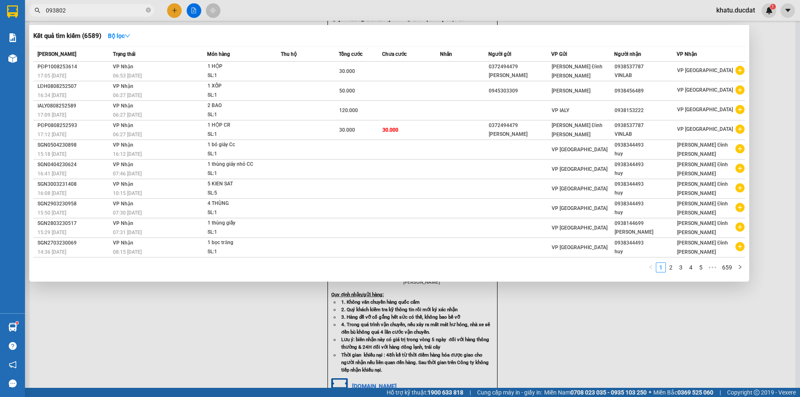
type input "0938026"
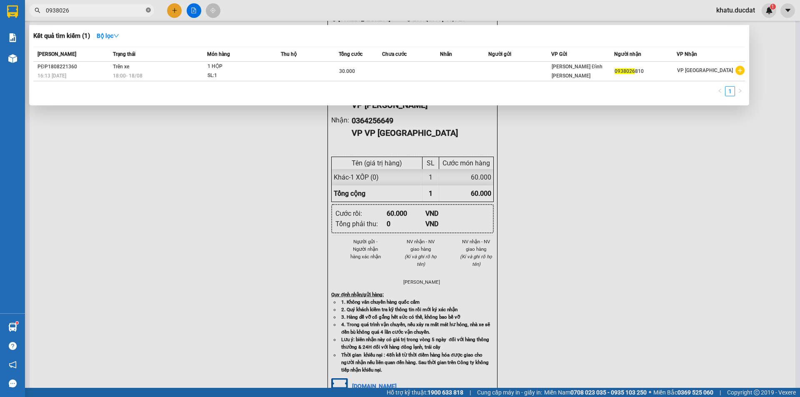
click at [149, 12] on icon "close-circle" at bounding box center [148, 9] width 5 height 5
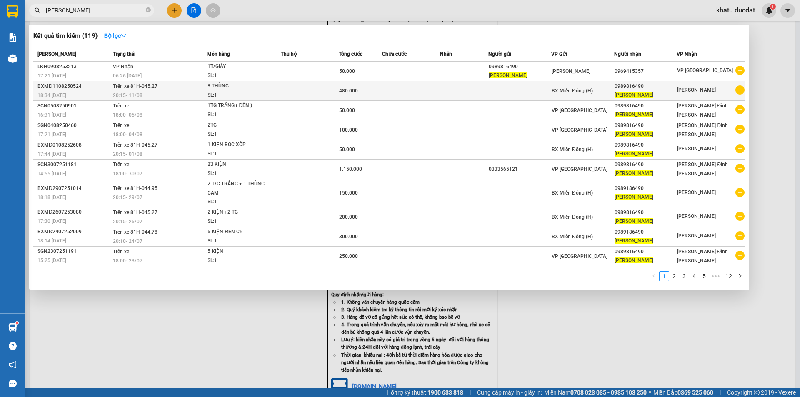
click at [310, 88] on td at bounding box center [310, 91] width 58 height 20
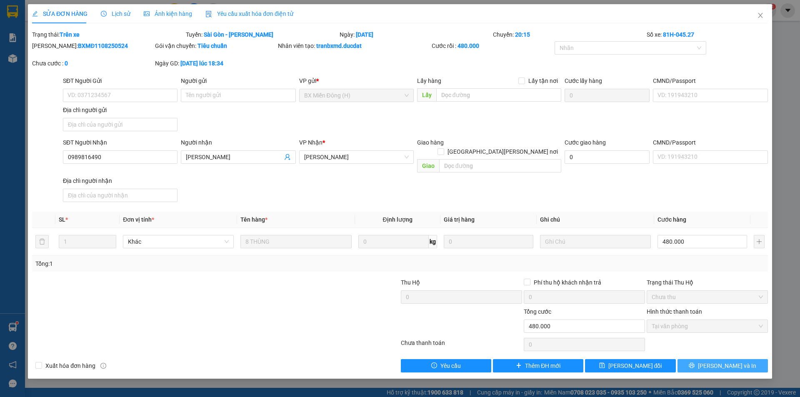
click at [728, 361] on span "[PERSON_NAME] và In" at bounding box center [727, 365] width 58 height 9
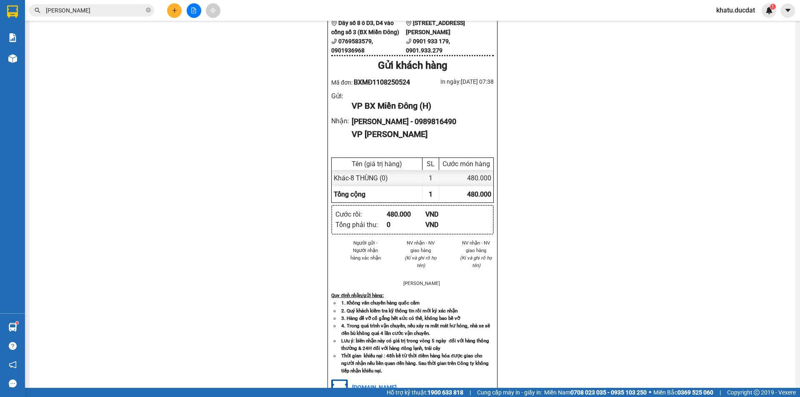
click at [117, 13] on input "[PERSON_NAME]" at bounding box center [95, 10] width 98 height 9
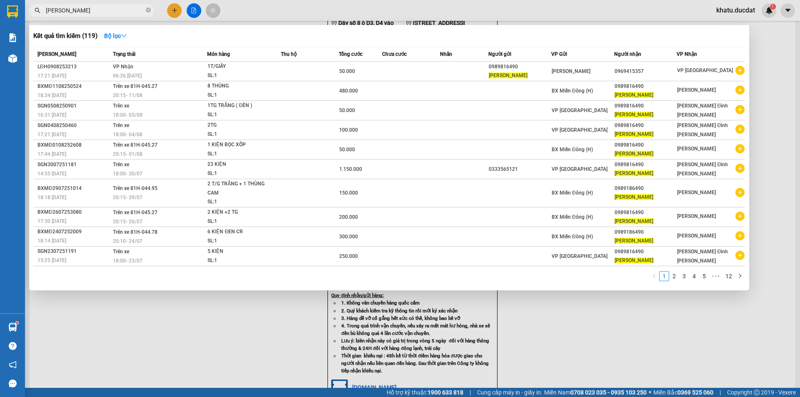
click at [117, 13] on input "[PERSON_NAME]" at bounding box center [95, 10] width 98 height 9
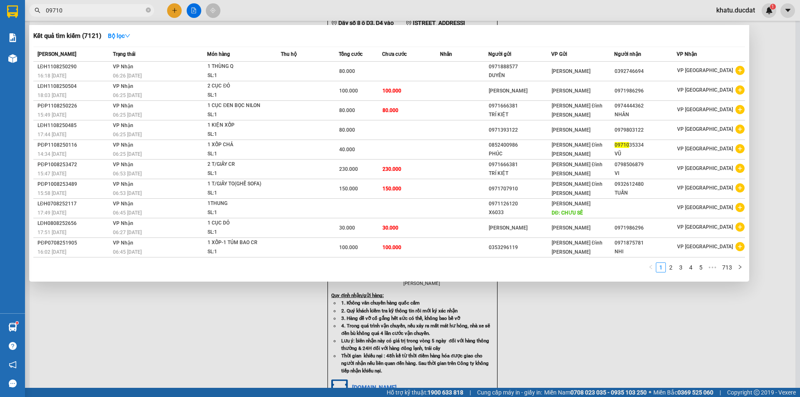
click at [311, 27] on div "Kết quả [PERSON_NAME] ( 7121 ) Bộ lọc Mã ĐH Trạng thái Món hàng Thu hộ Tổng [PE…" at bounding box center [389, 153] width 720 height 257
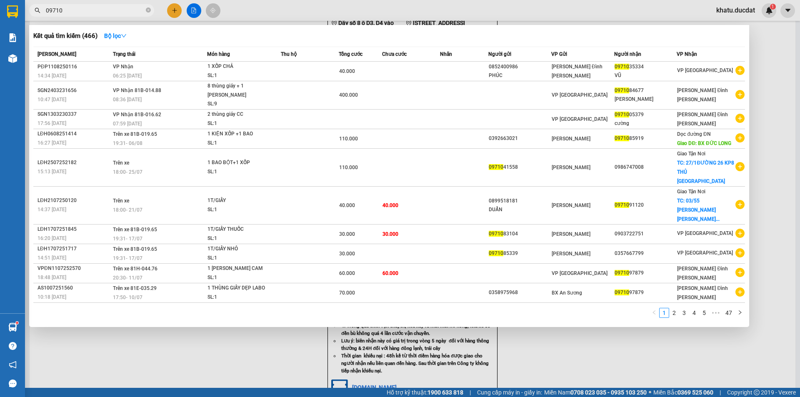
click at [114, 18] on div at bounding box center [400, 198] width 800 height 397
click at [109, 7] on input "09710" at bounding box center [95, 10] width 98 height 9
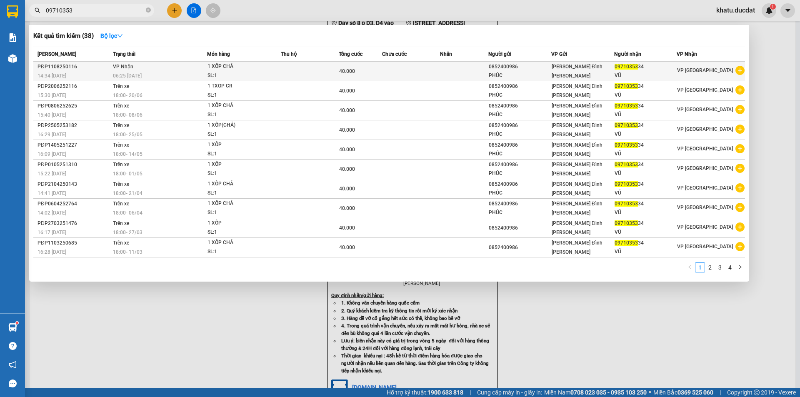
type input "09710353"
click at [444, 70] on td at bounding box center [464, 72] width 48 height 20
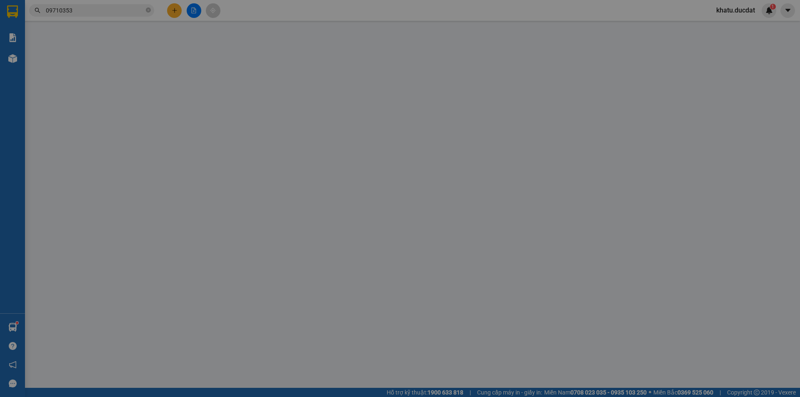
type input "0852400986"
type input "PHÚC"
type input "0971035334"
type input "VŨ"
type input "40.000"
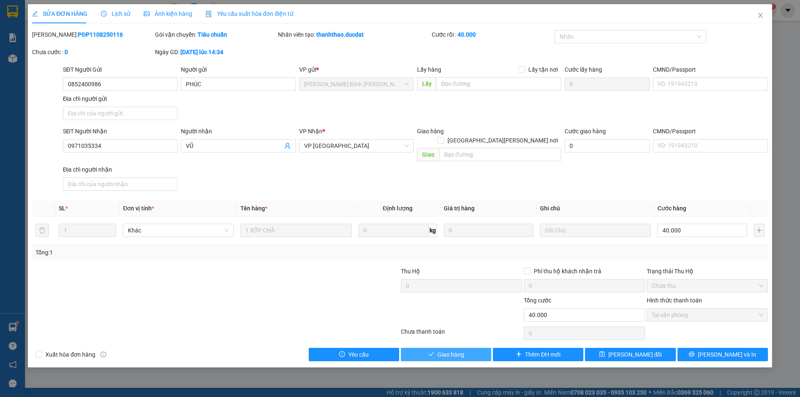
click at [438, 350] on span "Giao hàng" at bounding box center [450, 354] width 27 height 9
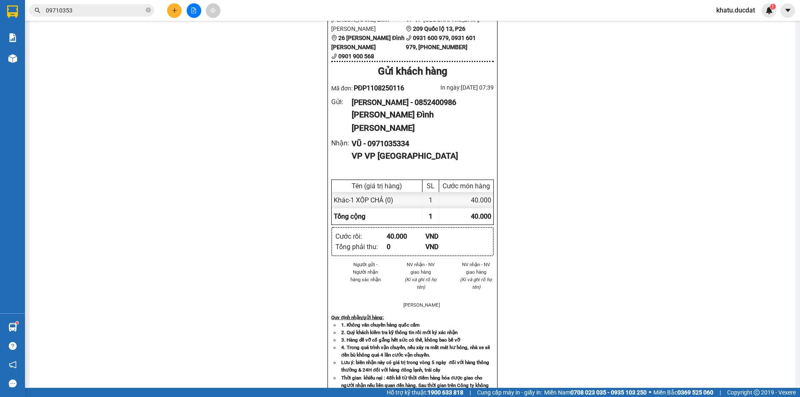
click at [79, 12] on input "09710353" at bounding box center [95, 10] width 98 height 9
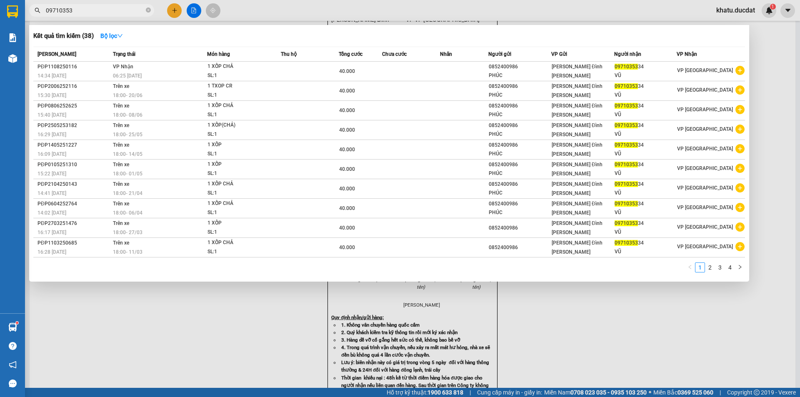
click at [79, 12] on input "09710353" at bounding box center [95, 10] width 98 height 9
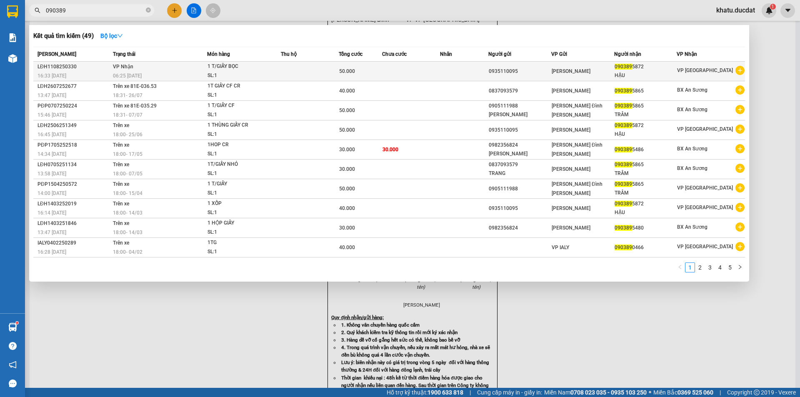
type input "090389"
click at [332, 72] on td at bounding box center [310, 72] width 58 height 20
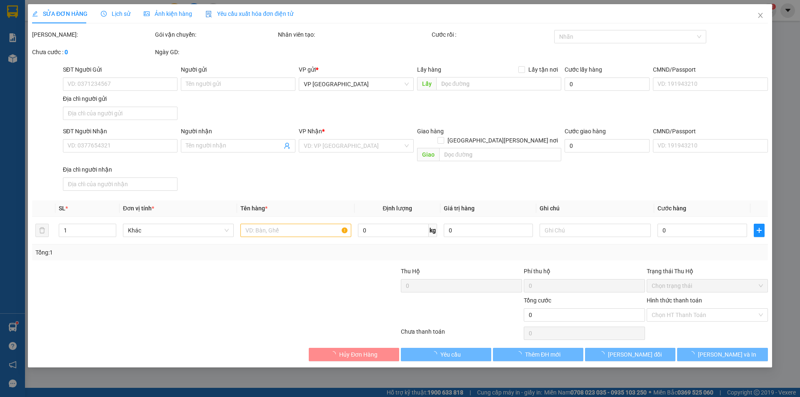
type input "0935110095"
type input "0903895872"
type input "HẬU"
type input "50.000"
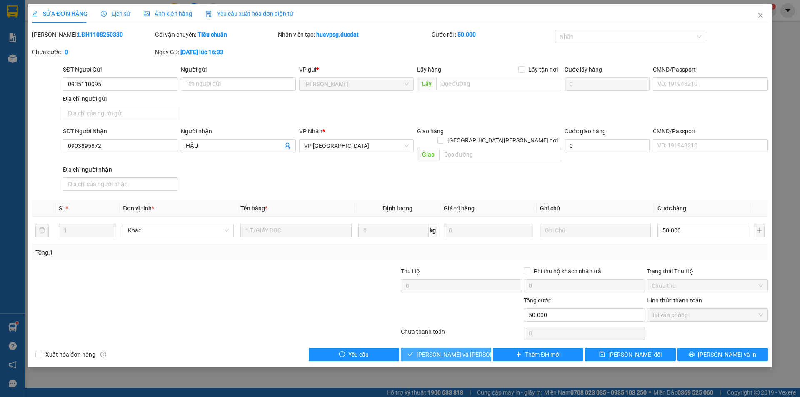
click at [455, 350] on span "[PERSON_NAME] và [PERSON_NAME] hàng" at bounding box center [472, 354] width 112 height 9
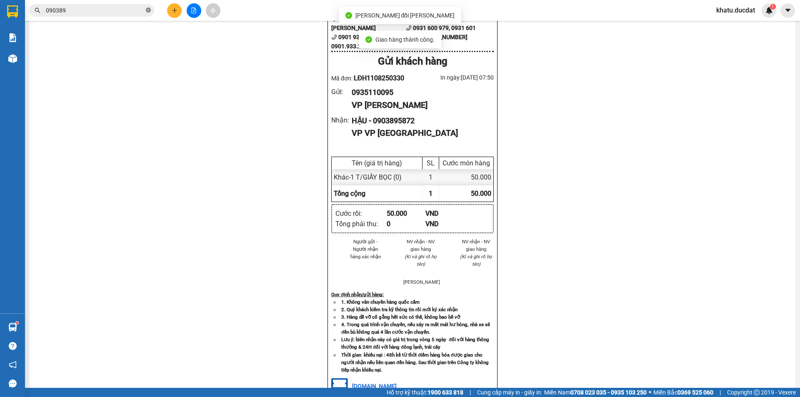
click at [146, 10] on icon "close-circle" at bounding box center [148, 9] width 5 height 5
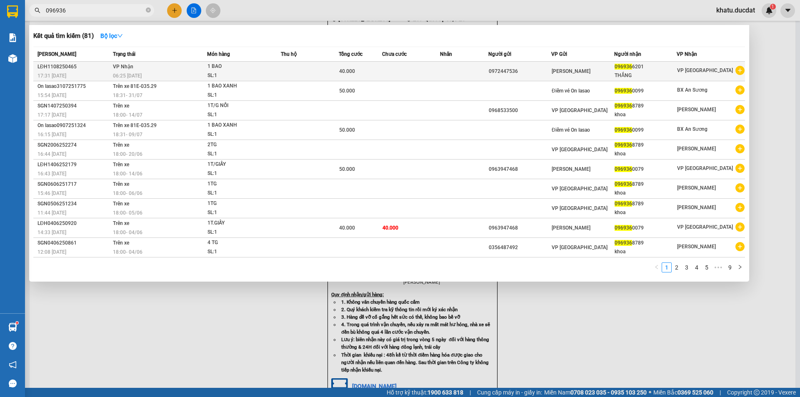
type input "096936"
click at [433, 68] on td at bounding box center [411, 72] width 58 height 20
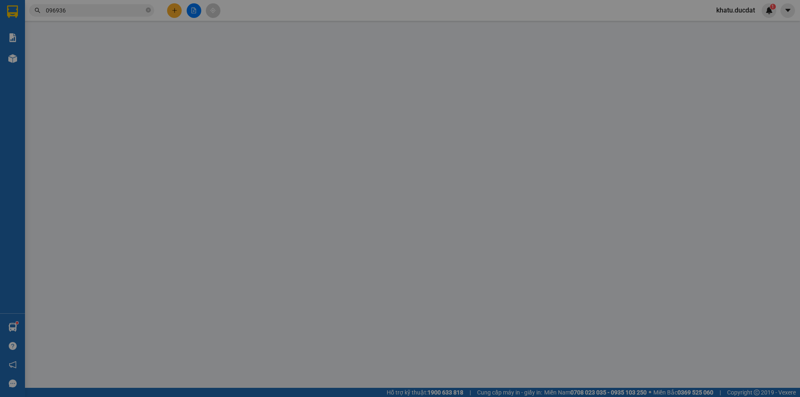
type input "0972447536"
type input "0969366201"
type input "THẮNG"
type input "40.000"
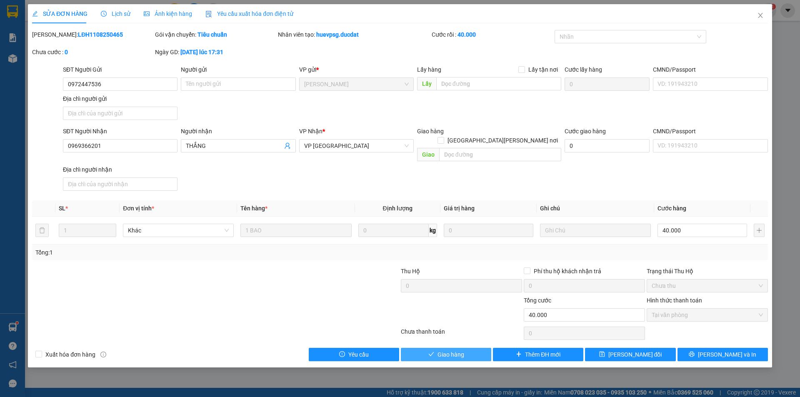
click at [435, 348] on button "Giao hàng" at bounding box center [446, 354] width 90 height 13
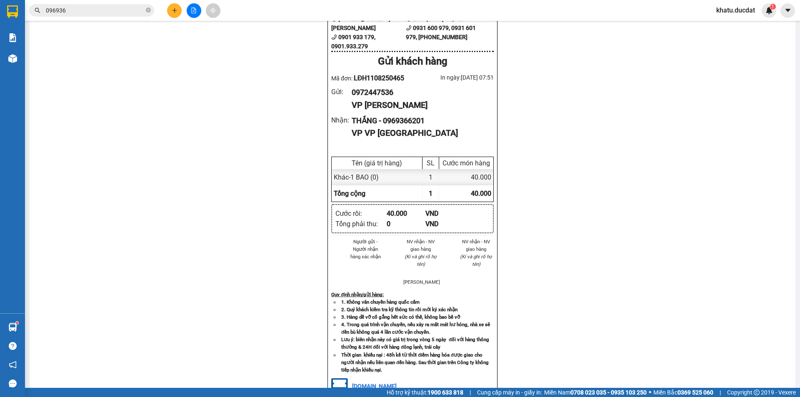
click at [108, 11] on input "096936" at bounding box center [95, 10] width 98 height 9
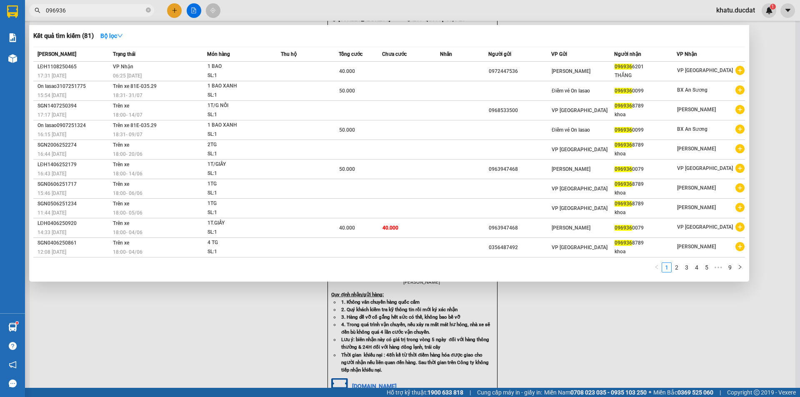
click at [108, 11] on input "096936" at bounding box center [95, 10] width 98 height 9
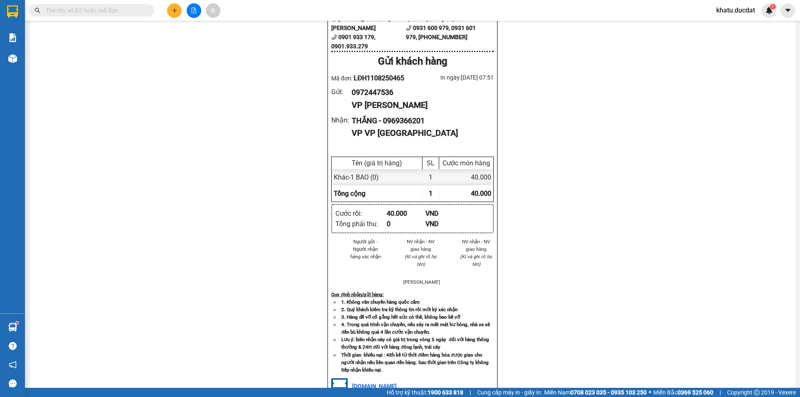
click at [142, 14] on input "text" at bounding box center [95, 10] width 98 height 9
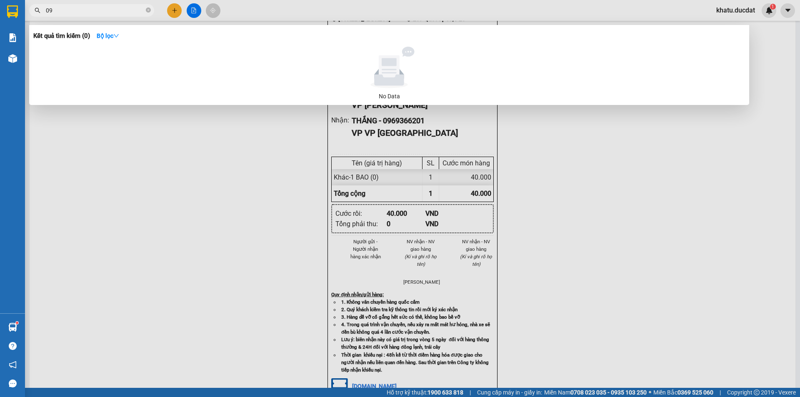
type input "0"
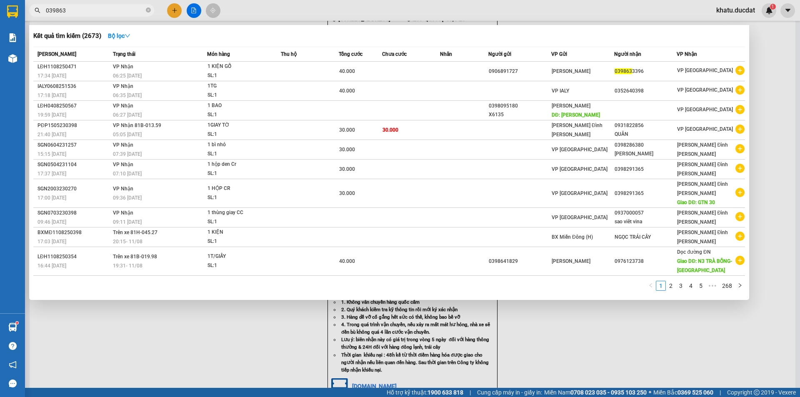
type input "0398633"
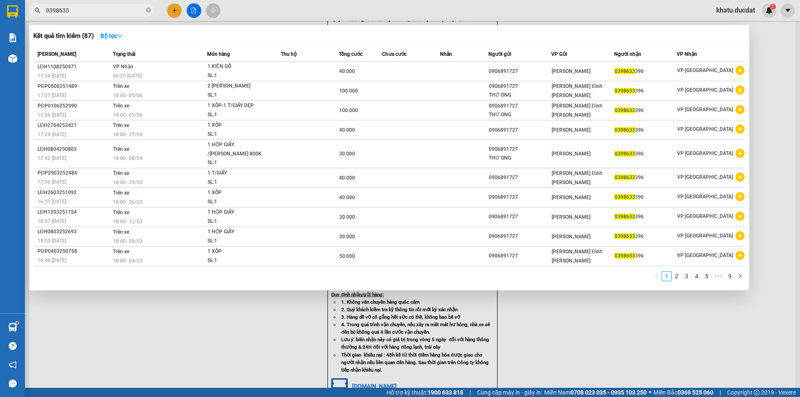
click at [146, 10] on icon "close-circle" at bounding box center [148, 9] width 5 height 5
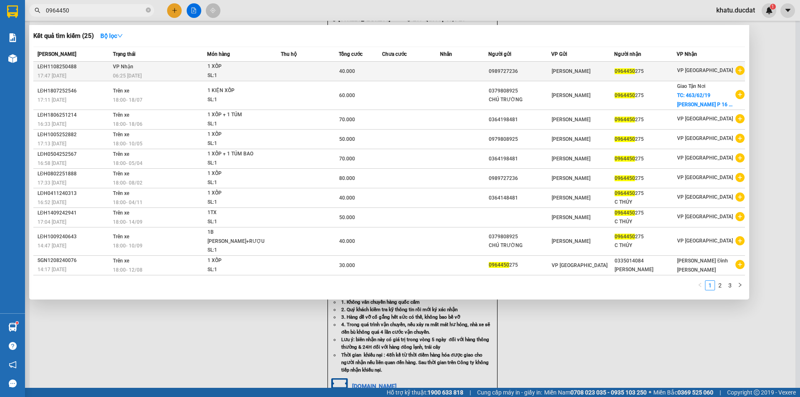
type input "0964450"
click at [244, 74] on div "SL: 1" at bounding box center [238, 75] width 62 height 9
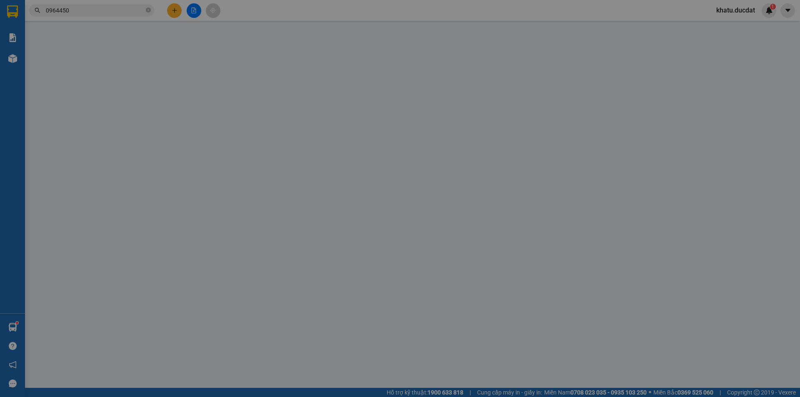
type input "0989727236"
type input "0964450275"
type input "40.000"
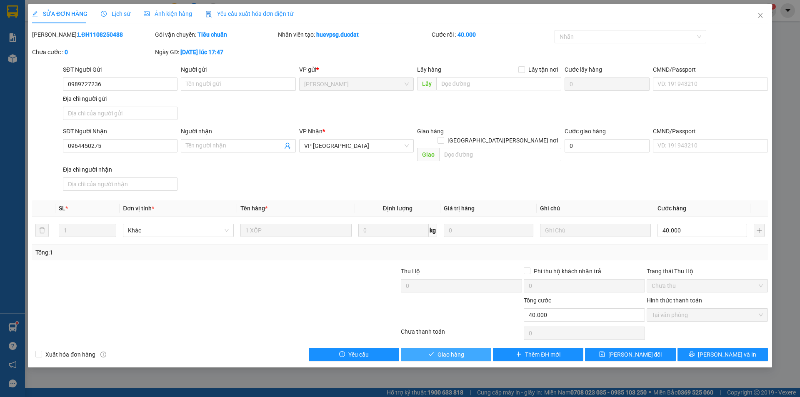
click at [422, 348] on button "Giao hàng" at bounding box center [446, 354] width 90 height 13
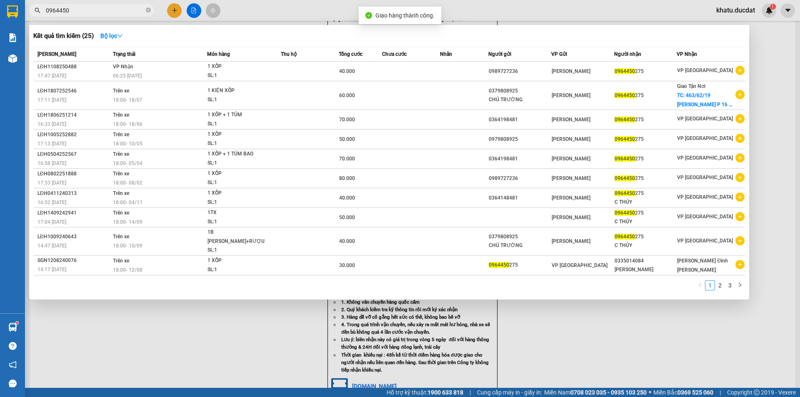
click at [92, 9] on input "0964450" at bounding box center [95, 10] width 98 height 9
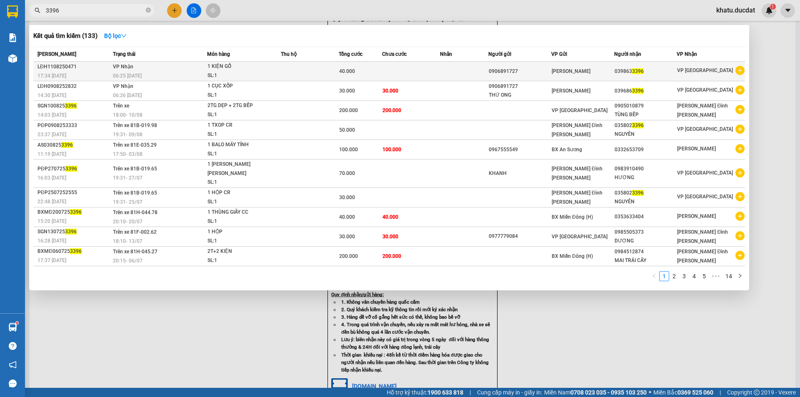
type input "3396"
click at [294, 77] on td at bounding box center [310, 72] width 58 height 20
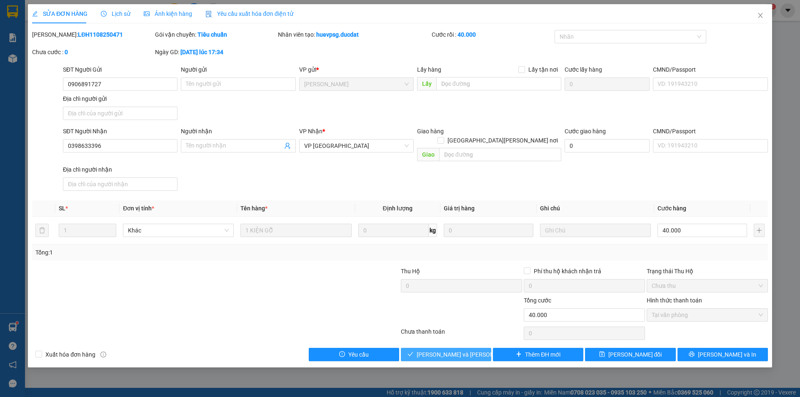
click at [448, 350] on span "[PERSON_NAME] và [PERSON_NAME] hàng" at bounding box center [472, 354] width 112 height 9
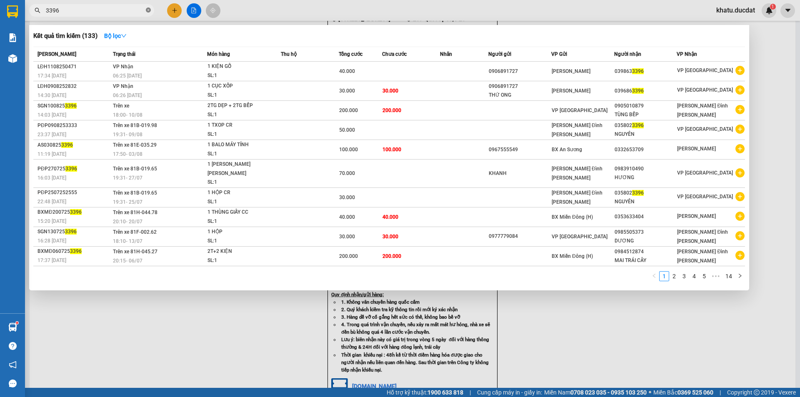
click at [148, 10] on icon "close-circle" at bounding box center [148, 9] width 5 height 5
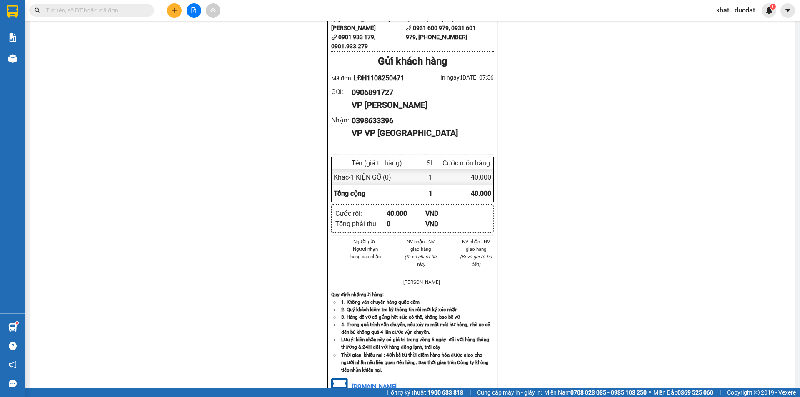
type input "4"
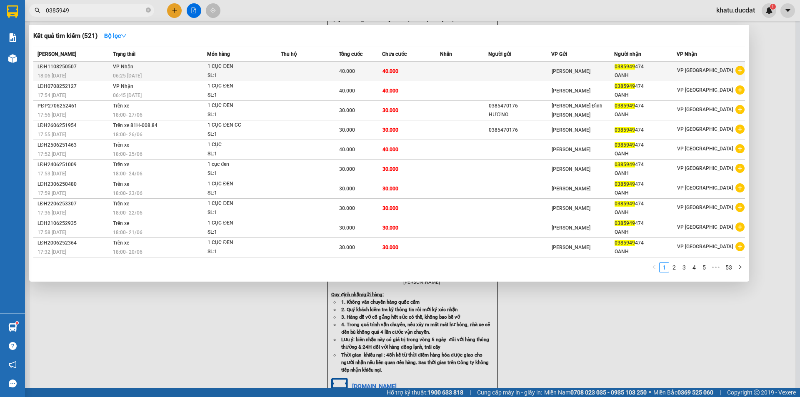
type input "0385949"
click at [451, 71] on td at bounding box center [464, 72] width 48 height 20
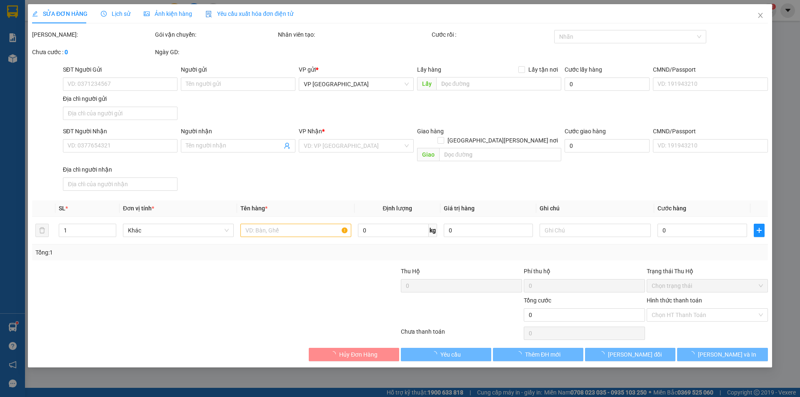
type input "0385949474"
type input "OANH"
type input "40.000"
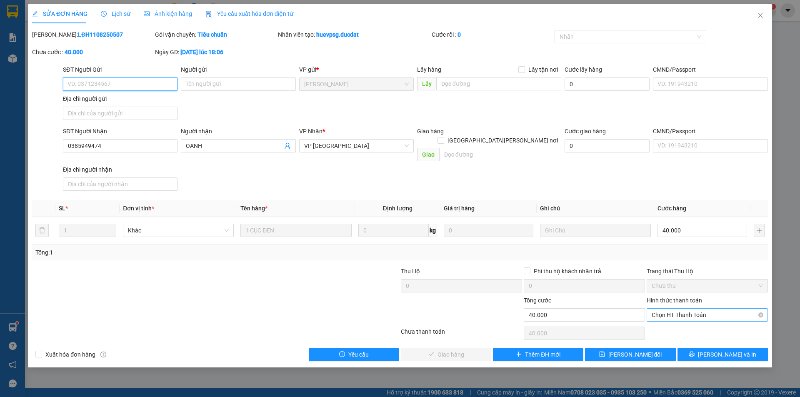
click at [677, 309] on span "Chọn HT Thanh Toán" at bounding box center [706, 315] width 111 height 12
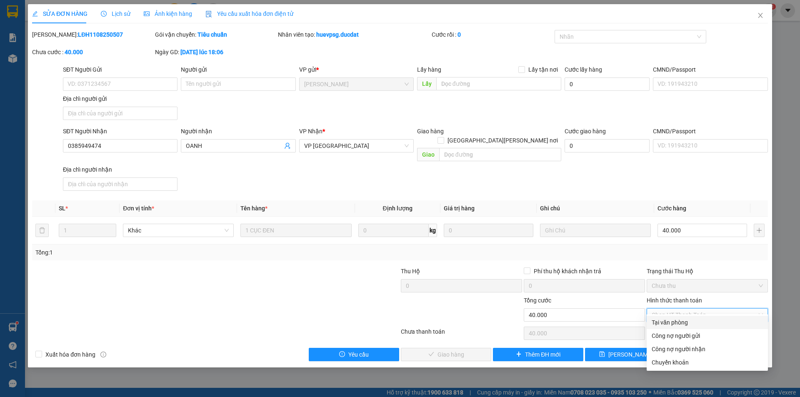
click at [677, 320] on div "Tại văn phòng" at bounding box center [706, 322] width 111 height 9
type input "0"
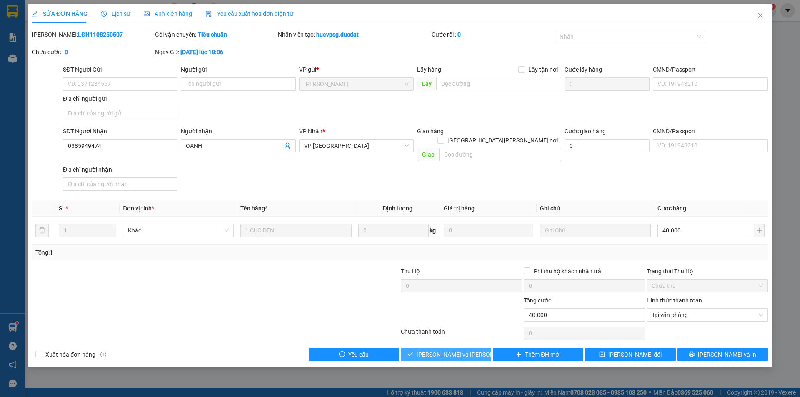
click at [465, 350] on span "[PERSON_NAME] và [PERSON_NAME] hàng" at bounding box center [472, 354] width 112 height 9
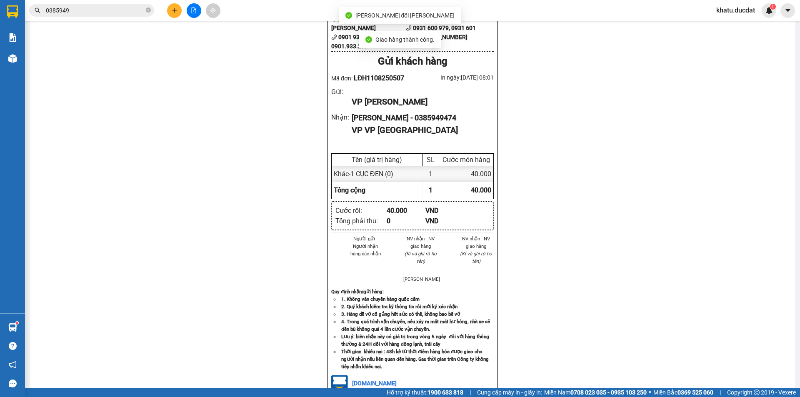
click at [104, 11] on input "0385949" at bounding box center [95, 10] width 98 height 9
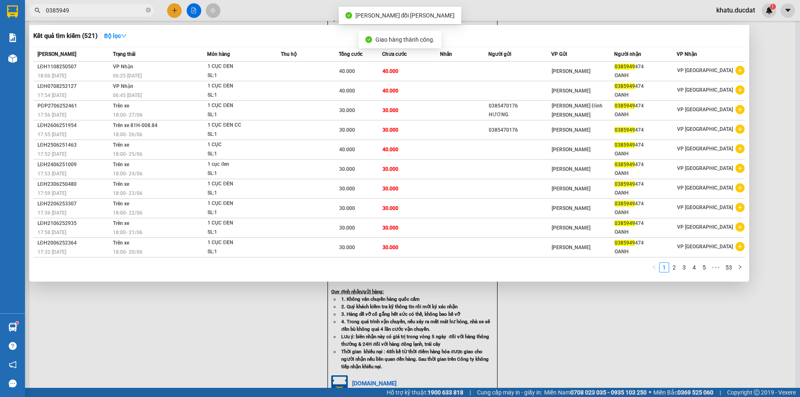
click at [104, 11] on input "0385949" at bounding box center [95, 10] width 98 height 9
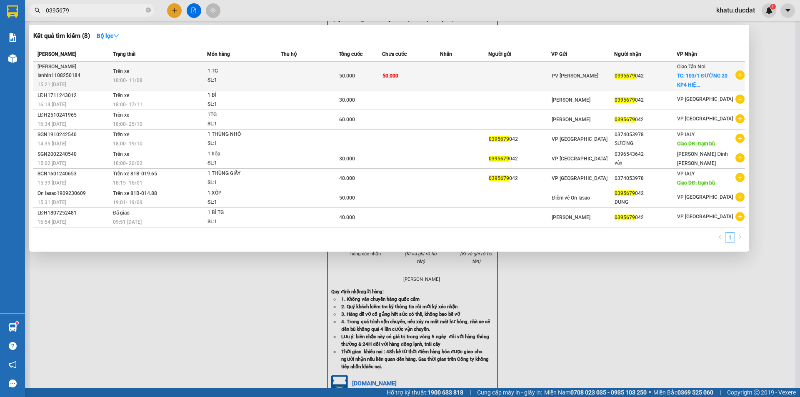
type input "0395679"
click at [492, 80] on td at bounding box center [519, 76] width 63 height 29
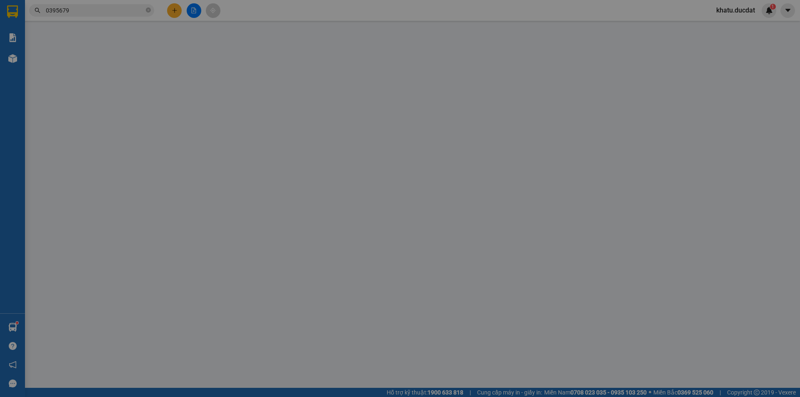
type input "0395679042"
checkbox input "true"
type input "103/1 ĐƯỜNG 20 KP4 HIỆP BÌNH CHÁNH TĐ"
type input "50.000"
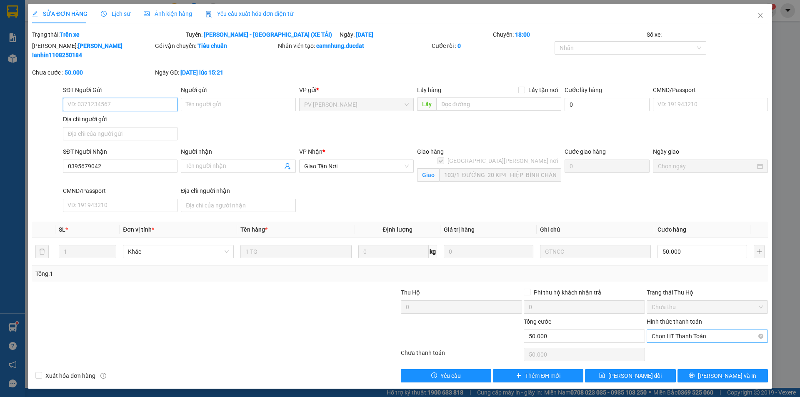
click at [688, 330] on span "Chọn HT Thanh Toán" at bounding box center [706, 336] width 111 height 12
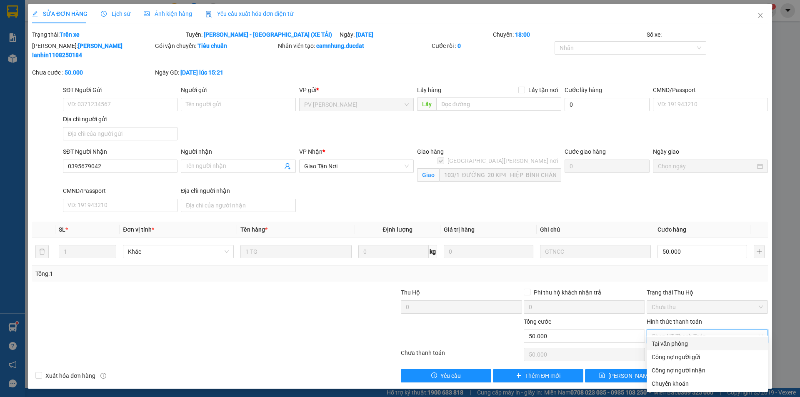
click at [684, 342] on div "Tại văn phòng" at bounding box center [706, 343] width 111 height 9
type input "0"
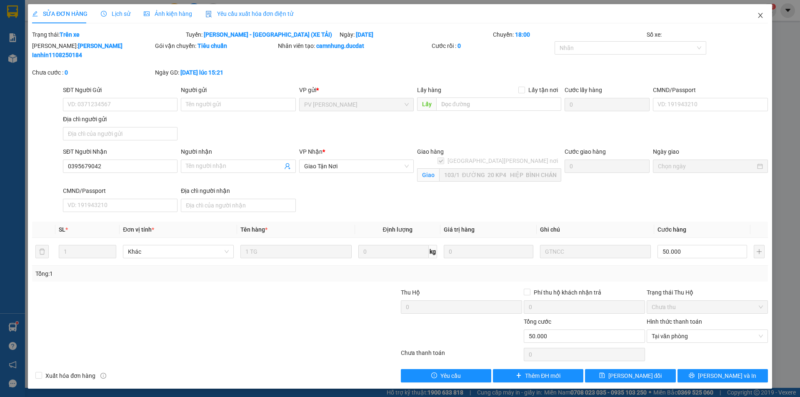
click at [763, 17] on icon "close" at bounding box center [760, 15] width 7 height 7
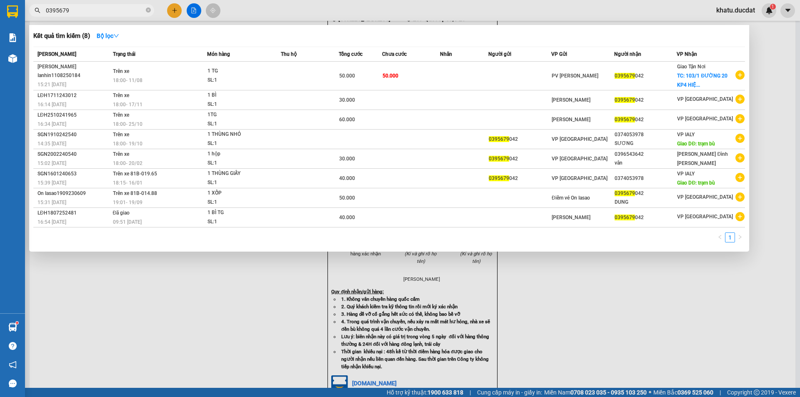
click at [94, 11] on input "0395679" at bounding box center [95, 10] width 98 height 9
click at [122, 11] on input "0395679" at bounding box center [95, 10] width 98 height 9
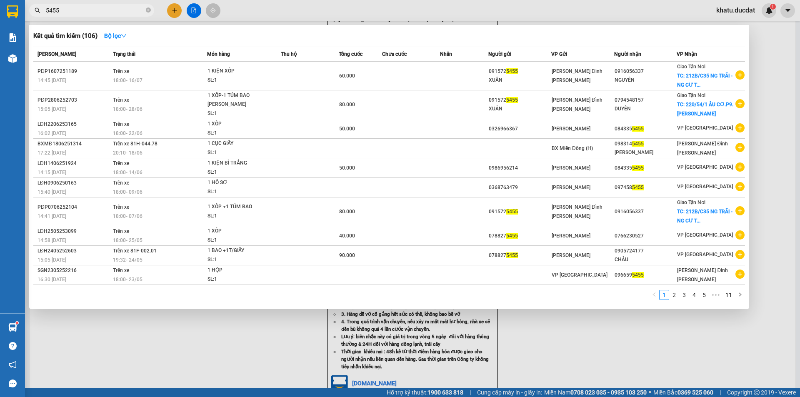
type input "5455"
click at [414, 8] on div at bounding box center [400, 198] width 800 height 397
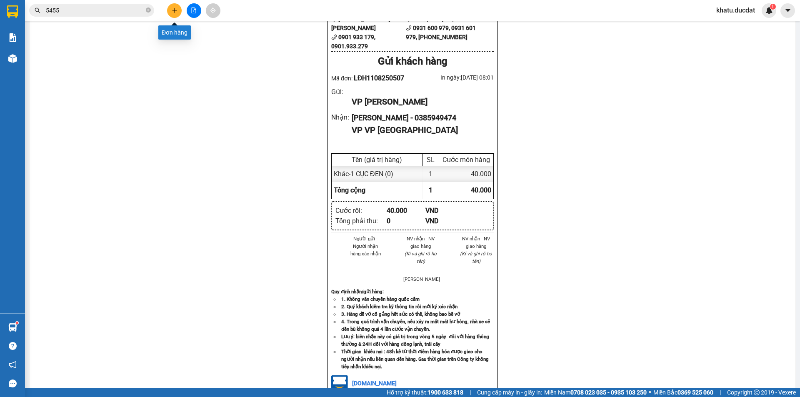
click at [175, 11] on icon "plus" at bounding box center [175, 10] width 6 height 6
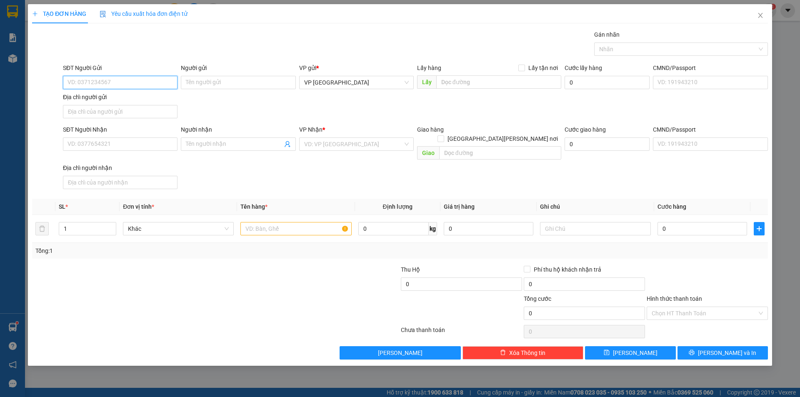
click at [92, 81] on input "SĐT Người Gửi" at bounding box center [120, 82] width 115 height 13
type input "0868551363"
click at [496, 77] on input "text" at bounding box center [498, 81] width 125 height 13
type input "NGÃ 4 HOÀ LÂN"
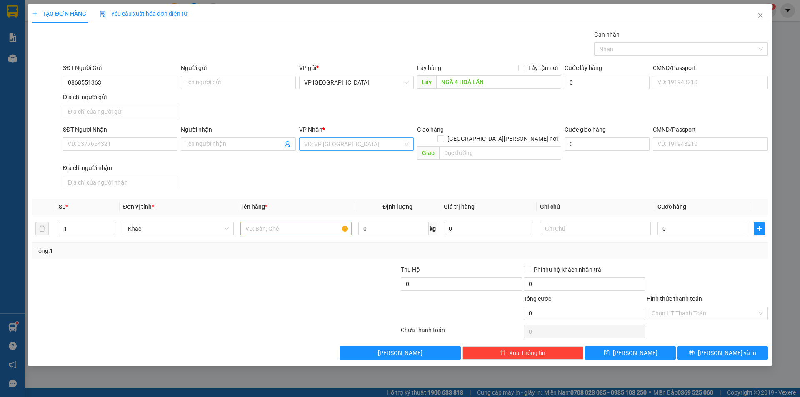
click at [398, 147] on input "search" at bounding box center [353, 144] width 99 height 12
type input "PDP"
click at [364, 162] on div "[PERSON_NAME] Đình [PERSON_NAME]" at bounding box center [356, 160] width 105 height 9
click at [298, 222] on input "text" at bounding box center [295, 228] width 111 height 13
type input "1 VALI"
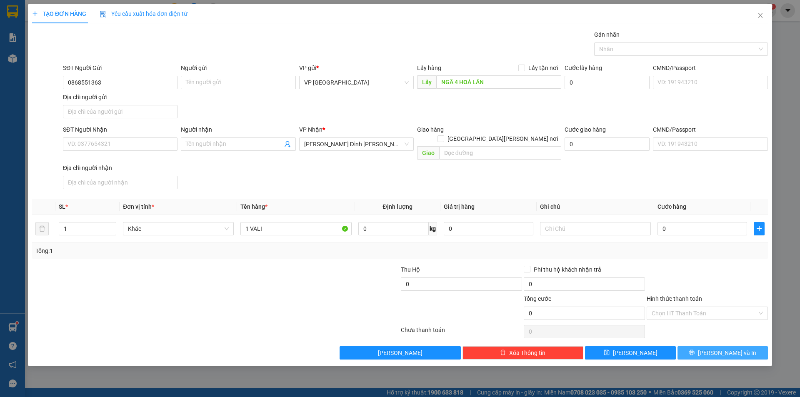
click at [747, 346] on button "[PERSON_NAME] và In" at bounding box center [722, 352] width 90 height 13
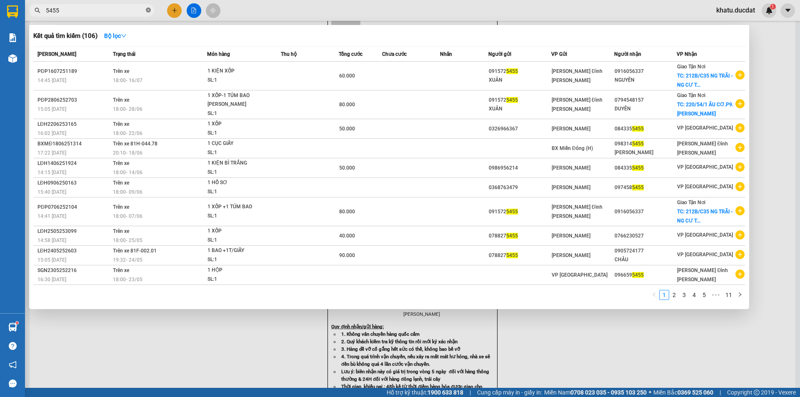
click at [149, 10] on icon "close-circle" at bounding box center [148, 9] width 5 height 5
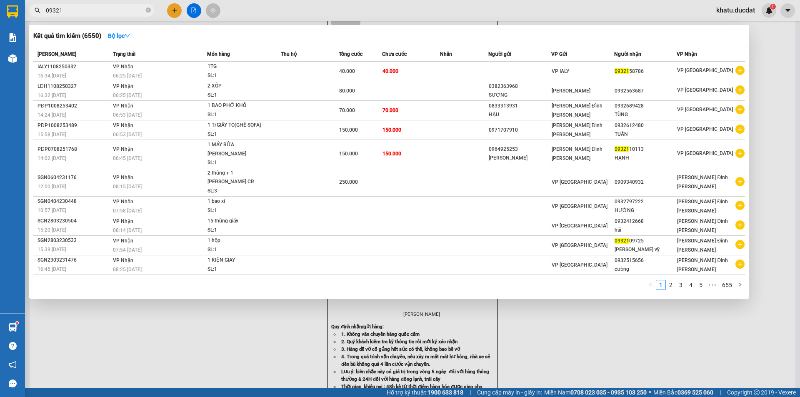
type input "093212"
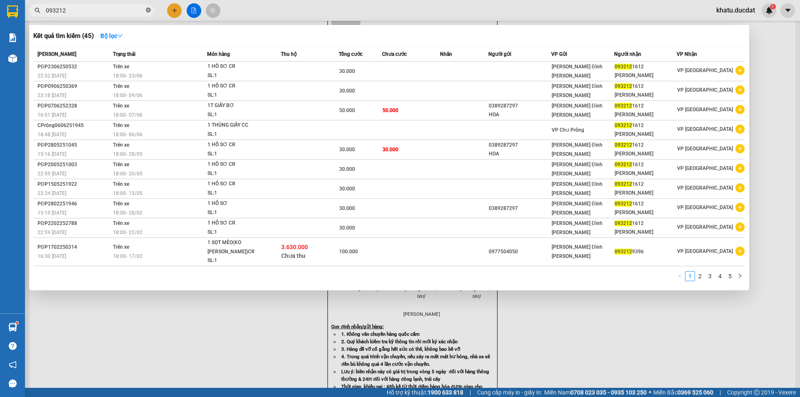
click at [150, 9] on icon "close-circle" at bounding box center [148, 9] width 5 height 5
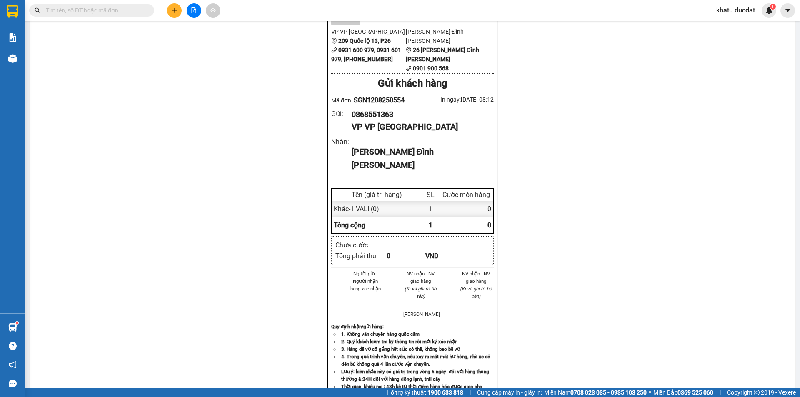
click at [111, 13] on input "text" at bounding box center [95, 10] width 98 height 9
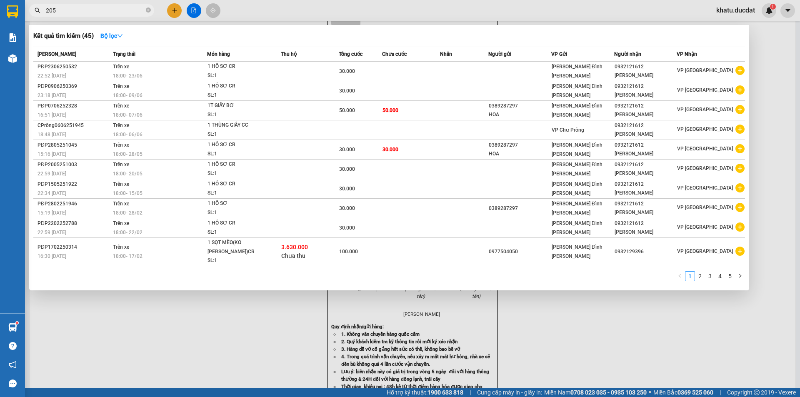
type input "2058"
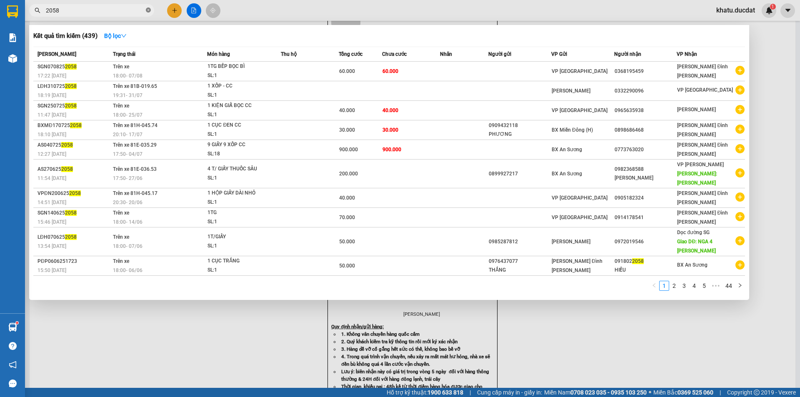
click at [146, 10] on icon "close-circle" at bounding box center [148, 9] width 5 height 5
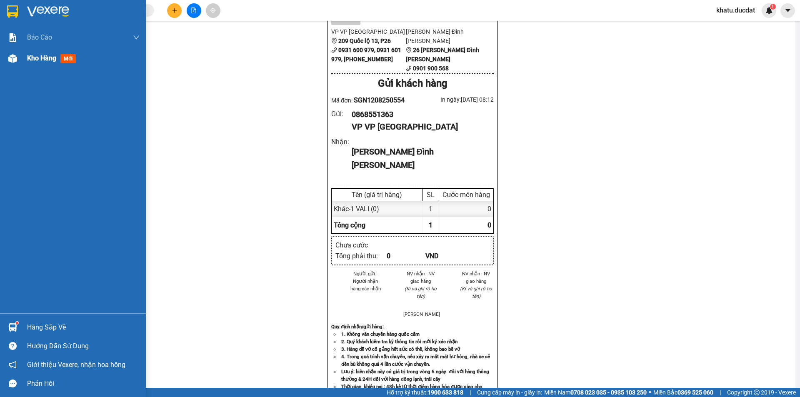
click at [16, 54] on img at bounding box center [12, 58] width 9 height 9
click at [55, 56] on span "Kho hàng" at bounding box center [41, 58] width 29 height 8
click at [44, 55] on span "Kho hàng" at bounding box center [41, 58] width 29 height 8
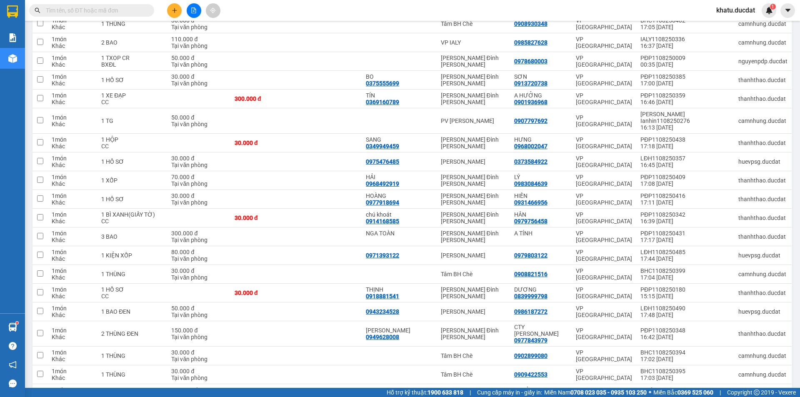
scroll to position [971, 0]
